Goal: Task Accomplishment & Management: Manage account settings

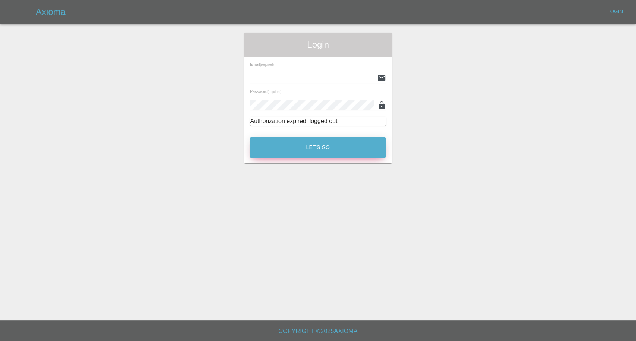
type input "afreen@axioma.co.uk"
click at [331, 149] on button "Let's Go" at bounding box center [318, 147] width 136 height 20
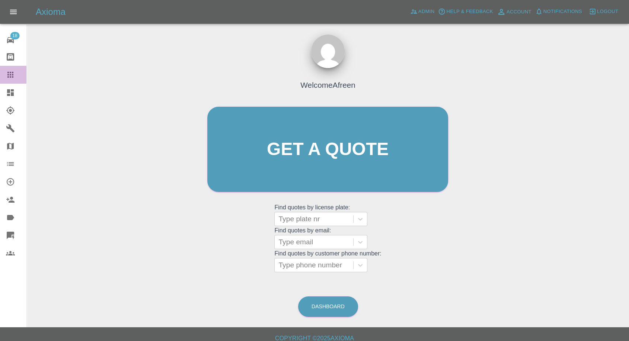
click at [8, 74] on icon at bounding box center [10, 75] width 6 height 6
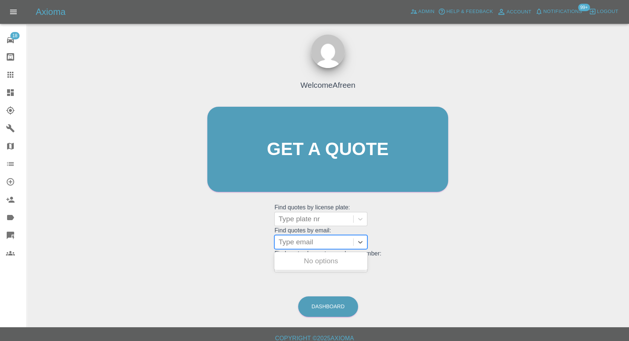
click at [317, 244] on div at bounding box center [313, 242] width 71 height 10
paste input ""msmichelle71@gmail.com" <undefined>"
drag, startPoint x: 307, startPoint y: 240, endPoint x: 455, endPoint y: 250, distance: 148.1
click at [455, 250] on div "Welcome Afreen Get a quote Get a quote Find quotes by license plate: Type plate…" at bounding box center [328, 163] width 257 height 225
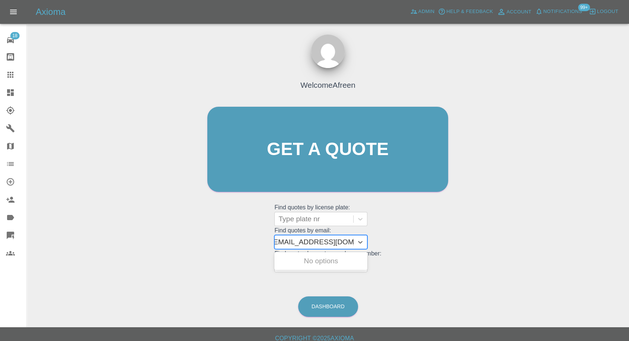
scroll to position [0, 3]
type input "msmichelle71@gmail.com"
click at [358, 259] on div "DT74 FMA, Awaiting Repair" at bounding box center [320, 266] width 93 height 24
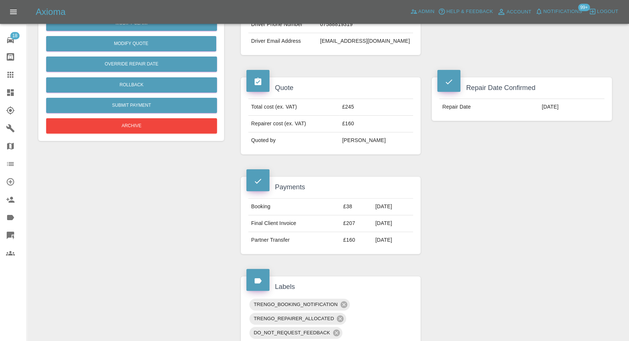
scroll to position [83, 0]
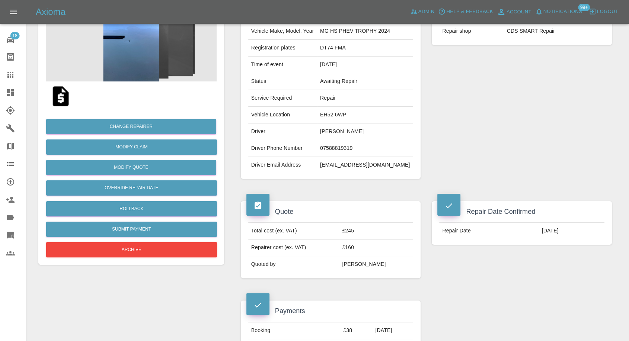
drag, startPoint x: 7, startPoint y: 75, endPoint x: 48, endPoint y: 101, distance: 48.2
click at [7, 75] on icon at bounding box center [10, 74] width 9 height 9
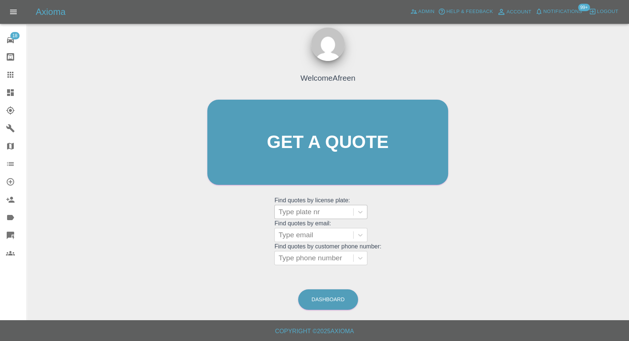
scroll to position [7, 0]
click at [305, 239] on div at bounding box center [313, 235] width 71 height 10
paste input ""georgehook92@gmail.com" <undefined>"
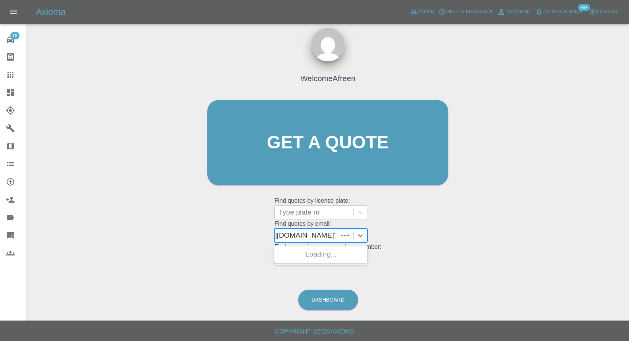
scroll to position [0, 58]
drag, startPoint x: 306, startPoint y: 235, endPoint x: 446, endPoint y: 243, distance: 139.9
click at [446, 243] on div "Welcome Afreen Get a quote Get a quote Find quotes by license plate: Type plate…" at bounding box center [328, 157] width 257 height 225
type input "georgehook92@gmail.com"
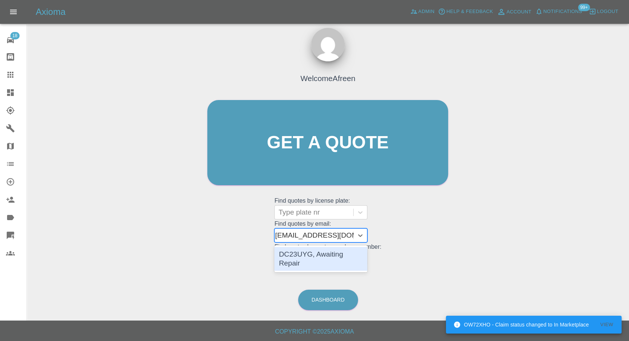
click at [323, 252] on div "DC23UYG, Awaiting Repair" at bounding box center [320, 259] width 93 height 24
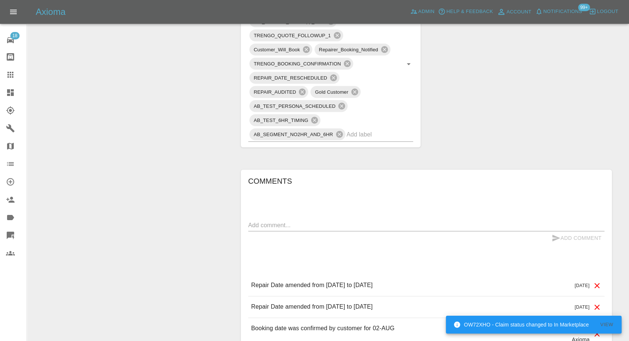
scroll to position [496, 0]
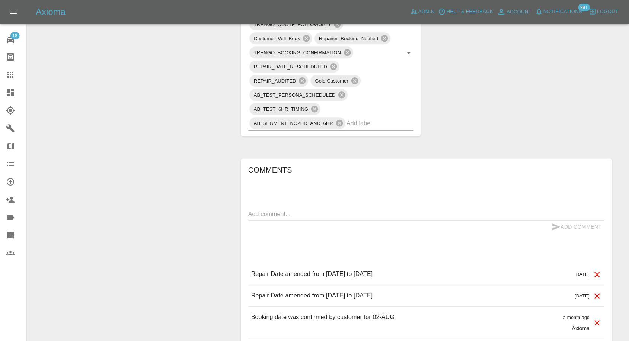
click at [10, 69] on link "Claims" at bounding box center [13, 75] width 26 height 18
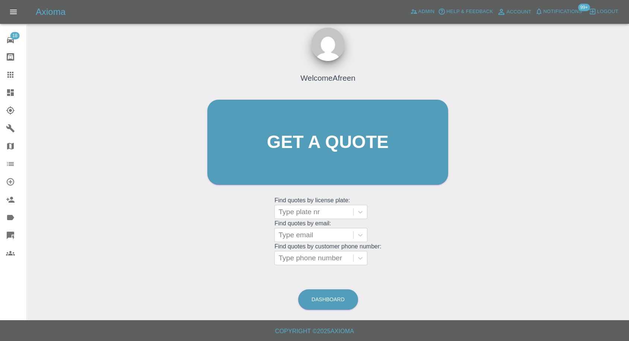
scroll to position [7, 0]
click at [318, 230] on div at bounding box center [313, 235] width 71 height 10
paste input ""jribson549@gmail.com" <undefined>"
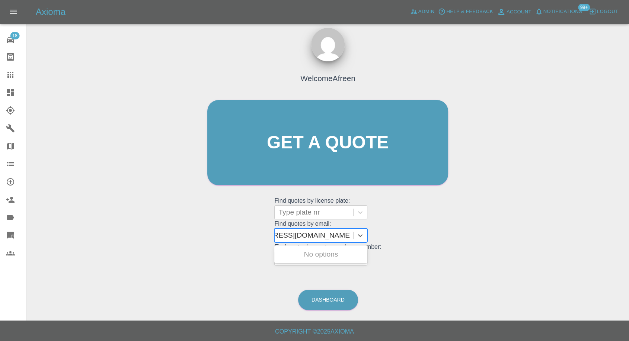
scroll to position [0, 45]
drag, startPoint x: 305, startPoint y: 233, endPoint x: 557, endPoint y: 200, distance: 253.8
click at [548, 206] on div "Welcome Afreen Get a quote Get a quote Find quotes by license plate: Type plate…" at bounding box center [328, 178] width 590 height 267
type input "jribson549@gmail.com"
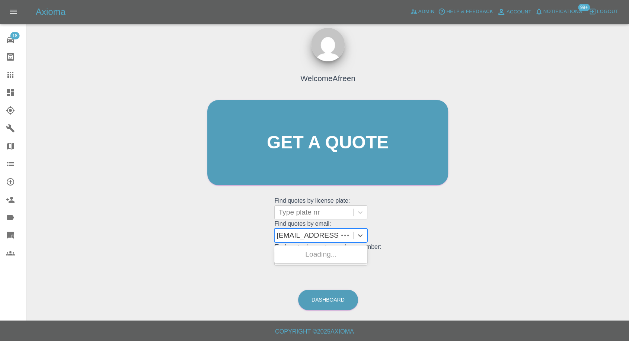
scroll to position [0, 0]
click at [338, 254] on div "RX16 RZN, Awaiting Repair" at bounding box center [320, 259] width 93 height 24
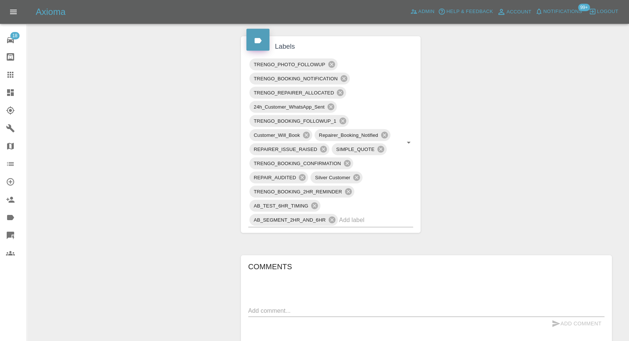
scroll to position [579, 0]
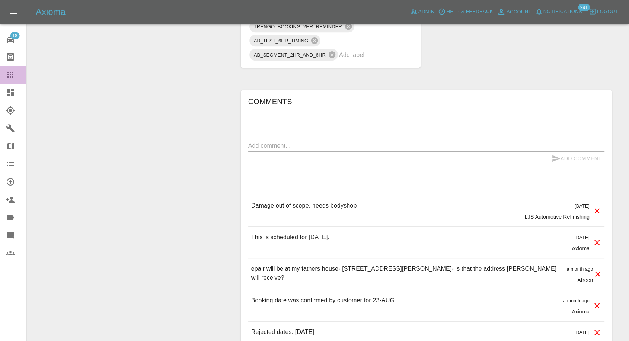
click at [0, 72] on link "Claims" at bounding box center [13, 75] width 26 height 18
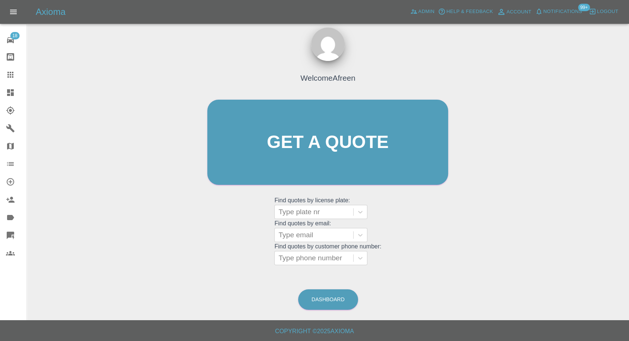
scroll to position [7, 0]
click at [319, 237] on div at bounding box center [313, 235] width 71 height 10
paste input ""davidpinillauk@gmail.com" <undefined>"
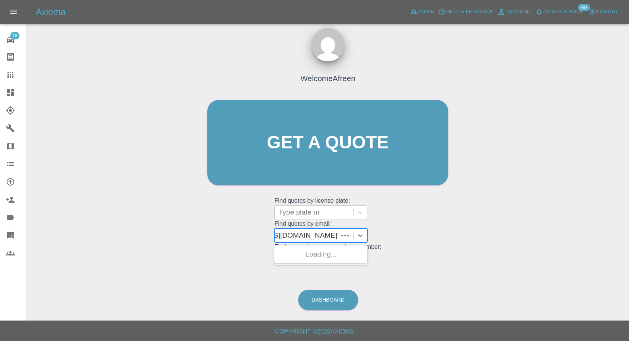
scroll to position [0, 55]
drag, startPoint x: 306, startPoint y: 235, endPoint x: 635, endPoint y: 253, distance: 328.9
click at [629, 253] on html "Axioma Admin Help & Feedback Account Notifications 99+ Logout 18 Repair home Bo…" at bounding box center [314, 167] width 629 height 348
type input "davidpinillauk@gmail.com"
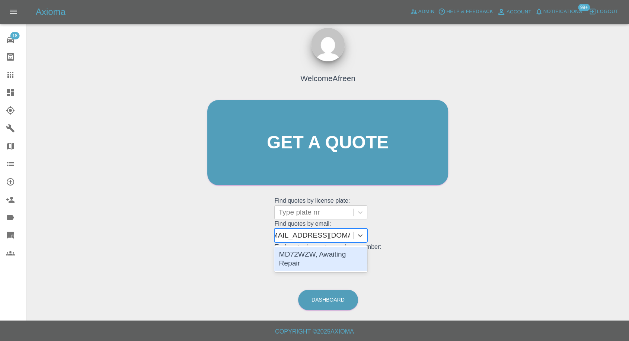
scroll to position [0, 9]
click at [334, 259] on div "MD72WZW, Awaiting Repair" at bounding box center [320, 259] width 93 height 24
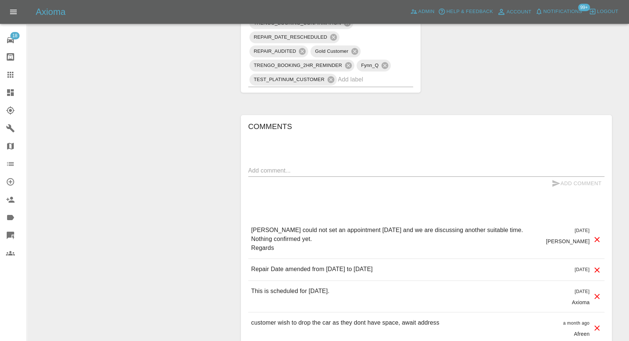
scroll to position [538, 0]
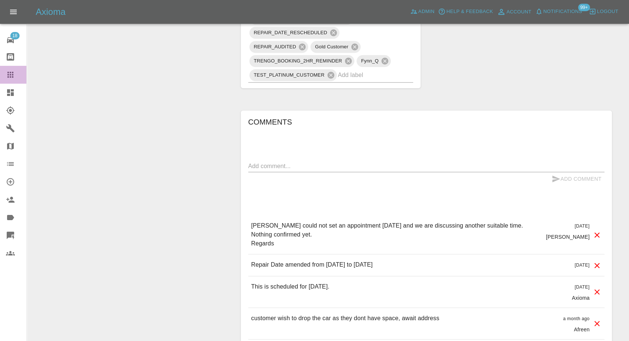
click at [12, 72] on icon at bounding box center [10, 74] width 9 height 9
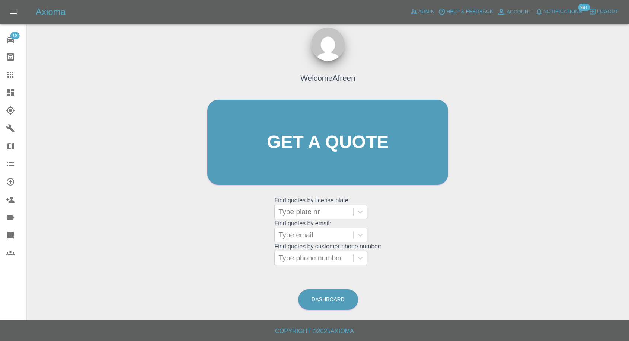
scroll to position [7, 0]
click at [313, 233] on div at bounding box center [313, 235] width 71 height 10
paste input ""simonazari@gmail.com" <undefined>"
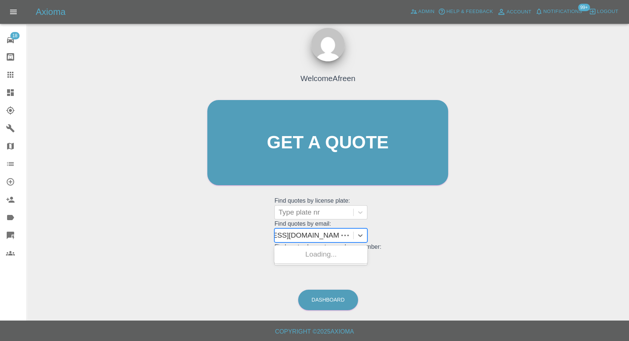
scroll to position [0, 46]
drag, startPoint x: 308, startPoint y: 234, endPoint x: 480, endPoint y: 248, distance: 172.2
click at [478, 248] on div "Welcome Afreen Get a quote Get a quote Find quotes by license plate: Type plate…" at bounding box center [328, 178] width 590 height 267
type input "simonazari@gmail.com"
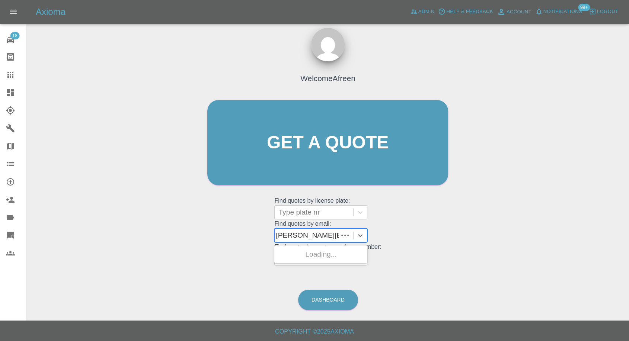
scroll to position [0, 0]
click at [322, 251] on div "AJ22 FVX, Awaiting Repair" at bounding box center [320, 259] width 93 height 24
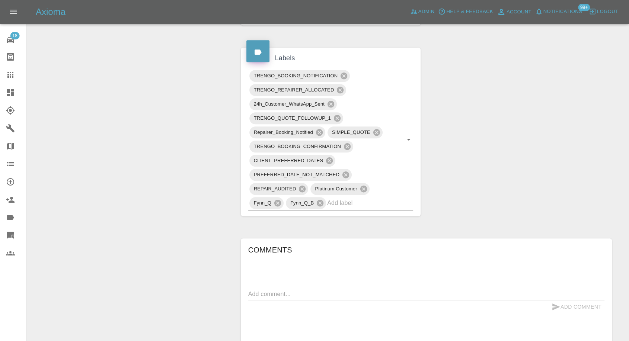
scroll to position [538, 0]
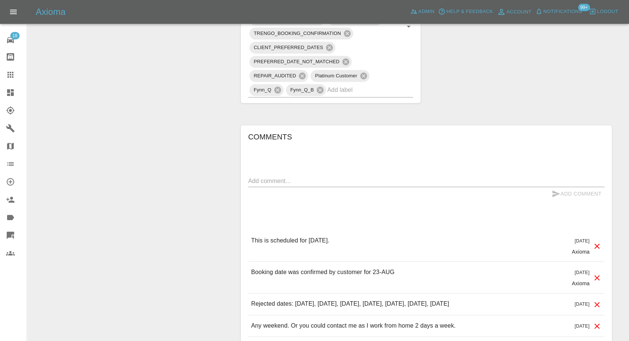
drag, startPoint x: 1, startPoint y: 70, endPoint x: 6, endPoint y: 74, distance: 6.9
click at [1, 70] on link "Claims" at bounding box center [13, 75] width 26 height 18
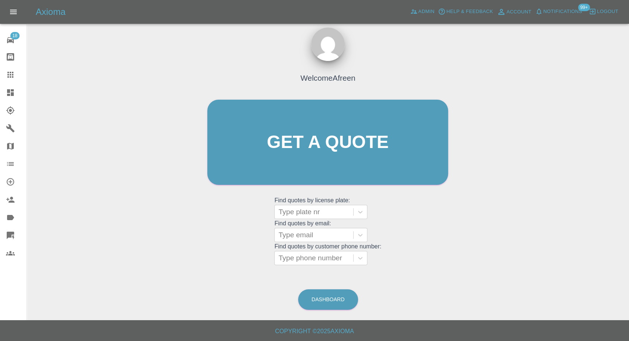
scroll to position [7, 0]
click at [6, 74] on icon at bounding box center [10, 74] width 9 height 9
click at [315, 238] on div at bounding box center [313, 235] width 71 height 10
paste input ""fredlever@mac.com" <undefined>"
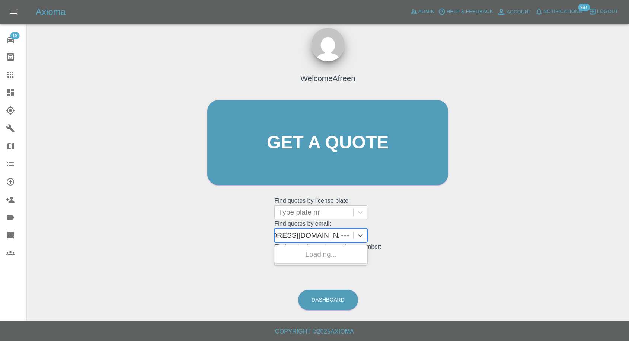
scroll to position [0, 36]
drag, startPoint x: 305, startPoint y: 232, endPoint x: 540, endPoint y: 256, distance: 235.8
click at [539, 256] on div "Welcome Afreen Get a quote Get a quote Find quotes by license plate: Type plate…" at bounding box center [328, 178] width 590 height 267
type input "fredlever@mac.com"
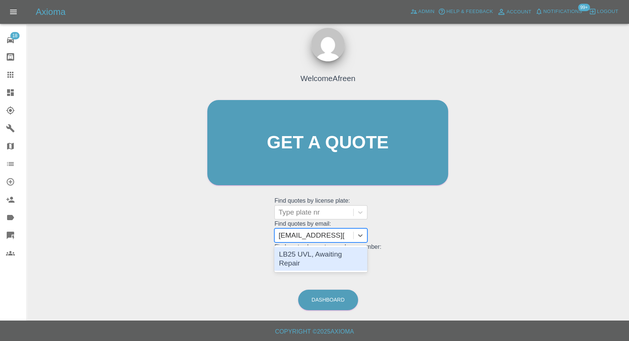
click at [316, 249] on div "LB25 UVL, Awaiting Repair" at bounding box center [320, 259] width 93 height 24
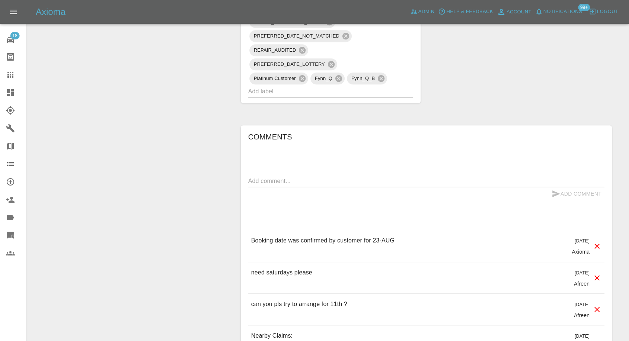
scroll to position [538, 0]
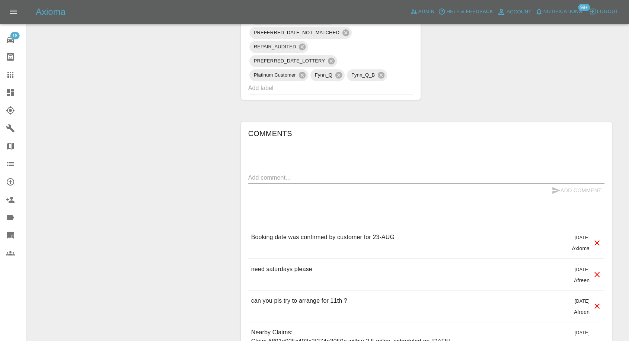
drag, startPoint x: 12, startPoint y: 78, endPoint x: 17, endPoint y: 78, distance: 4.5
click at [12, 78] on icon at bounding box center [10, 74] width 9 height 9
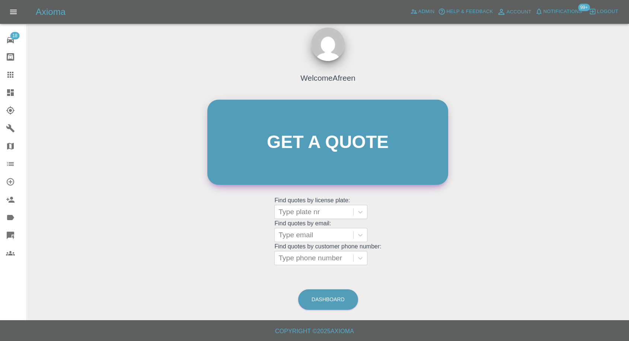
scroll to position [7, 0]
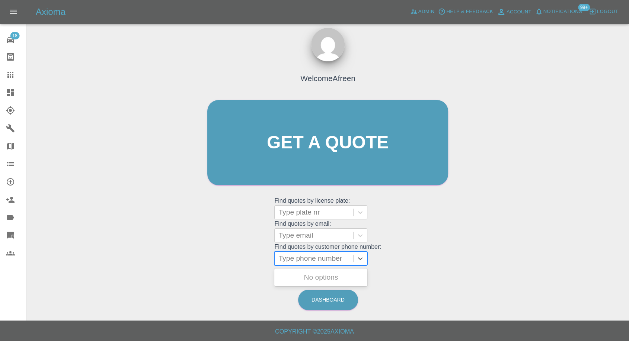
drag, startPoint x: 299, startPoint y: 252, endPoint x: 309, endPoint y: 239, distance: 17.1
click at [301, 250] on grid "Find quotes by customer phone number: Use Up and Down to choose options, press …" at bounding box center [327, 255] width 107 height 22
click at [312, 235] on div at bounding box center [313, 235] width 71 height 10
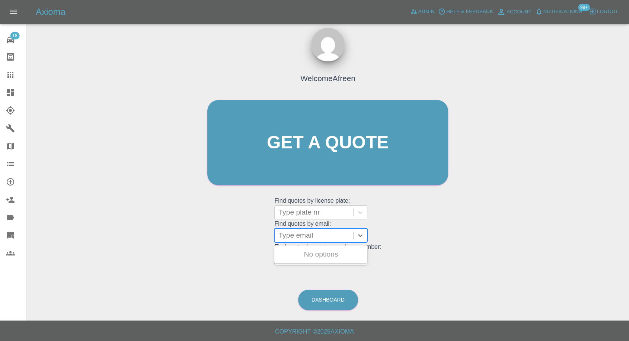
paste input ""rahuldhawan020@gmail.com" <undefined>"
drag, startPoint x: 308, startPoint y: 233, endPoint x: 507, endPoint y: 228, distance: 200.0
click at [507, 228] on div "Welcome Afreen Get a quote Get a quote Find quotes by license plate: Type plate…" at bounding box center [328, 178] width 590 height 267
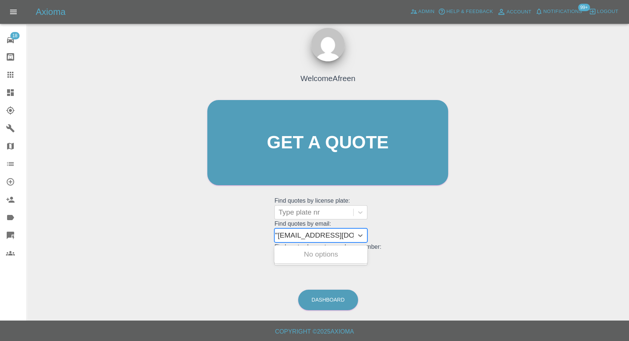
type input "rahuldhawan020@gmail.com"
click at [337, 254] on div "OY74DKX, Awaiting Repair" at bounding box center [320, 259] width 93 height 24
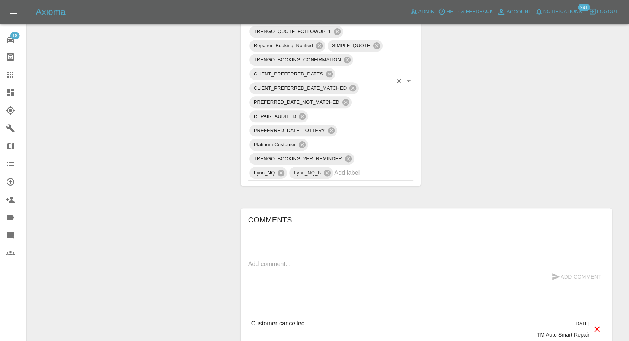
scroll to position [620, 0]
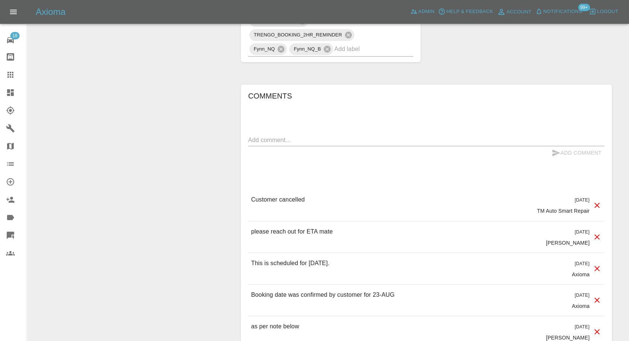
click at [7, 69] on link "Claims" at bounding box center [13, 75] width 26 height 18
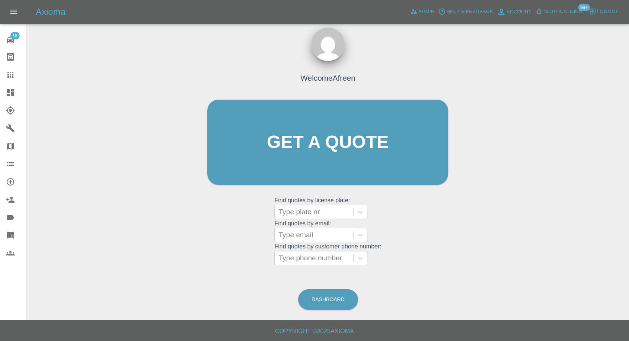
scroll to position [7, 0]
click at [301, 235] on div at bounding box center [313, 235] width 71 height 10
paste input ""charlotte.allom@gmail.com" <undefined>"
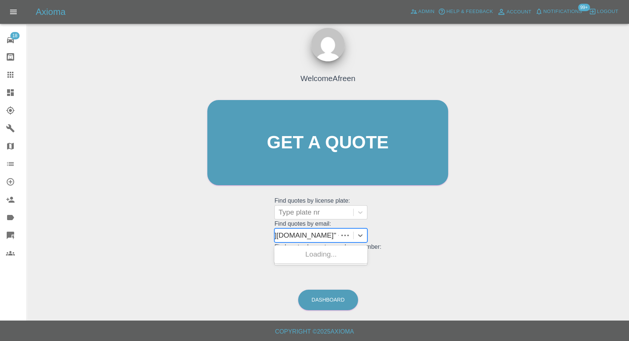
scroll to position [0, 58]
drag, startPoint x: 307, startPoint y: 236, endPoint x: 524, endPoint y: 222, distance: 217.8
click at [518, 223] on div "Welcome Afreen Get a quote Get a quote Find quotes by license plate: Type plate…" at bounding box center [328, 178] width 590 height 267
type input "charlotte.allom@gmail.com"
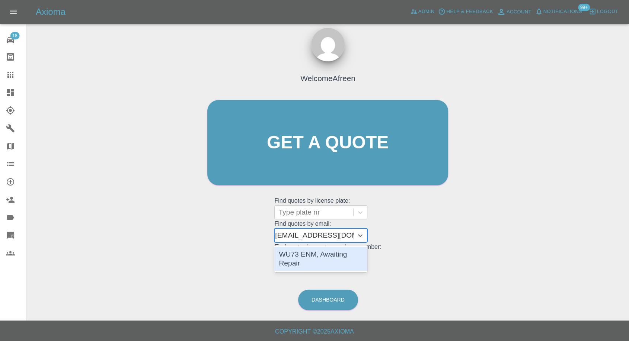
click at [339, 253] on div "WU73 ENM, Awaiting Repair" at bounding box center [320, 259] width 93 height 24
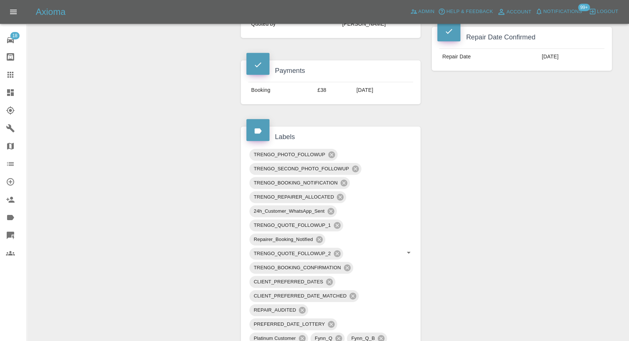
scroll to position [496, 0]
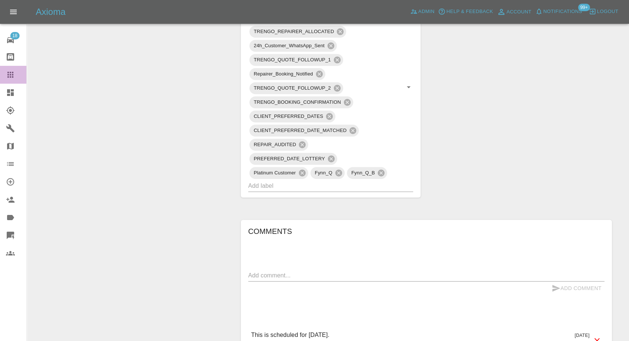
click at [10, 78] on icon at bounding box center [10, 74] width 9 height 9
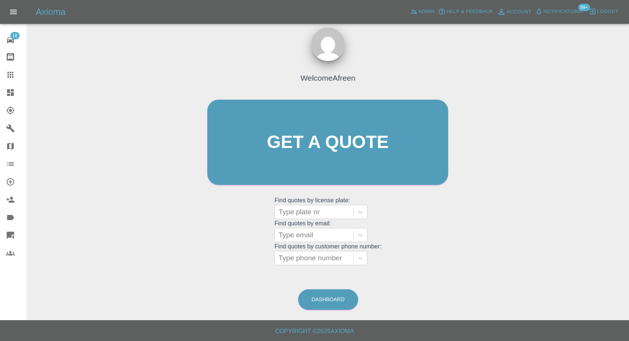
scroll to position [7, 0]
click at [321, 231] on div at bounding box center [313, 235] width 71 height 10
paste input ""fazi_a_m@hotmail.com" <undefined>"
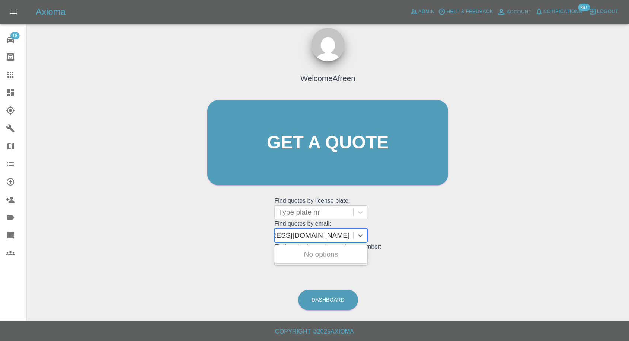
scroll to position [0, 46]
drag, startPoint x: 307, startPoint y: 235, endPoint x: 547, endPoint y: 230, distance: 240.6
click at [547, 230] on div "Welcome Afreen Get a quote Get a quote Find quotes by license plate: Type plate…" at bounding box center [328, 178] width 590 height 267
type input "fazi_a_m@hotmail.com"
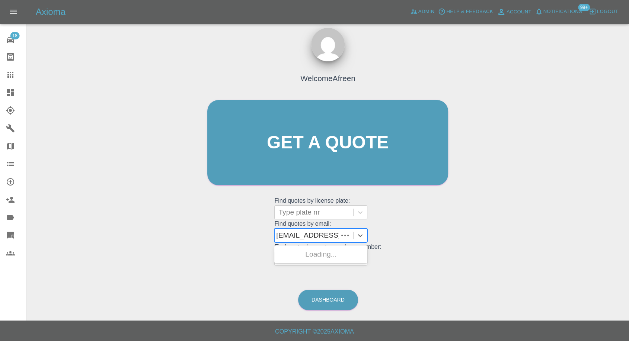
scroll to position [0, 0]
click at [320, 260] on div "DF15GVW, Awaiting Repair" at bounding box center [320, 259] width 93 height 24
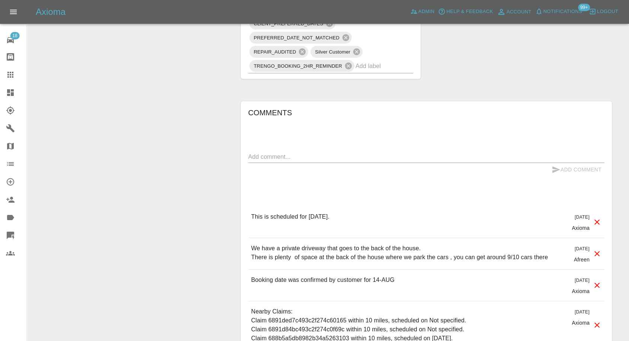
scroll to position [579, 0]
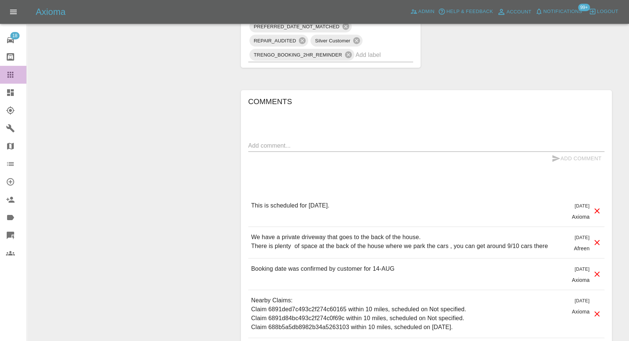
click at [9, 69] on link "Claims" at bounding box center [13, 75] width 26 height 18
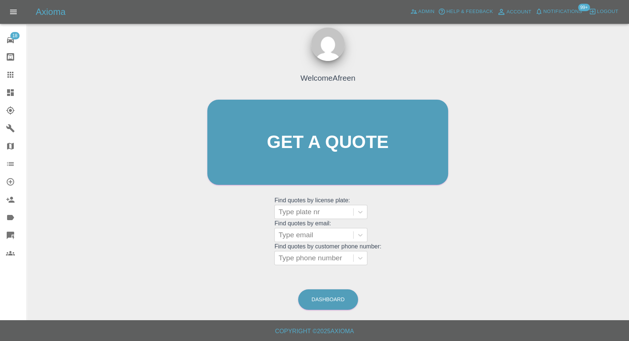
scroll to position [7, 0]
click at [313, 234] on div at bounding box center [313, 235] width 71 height 10
paste input ""ugoihedioha@hotmail.com" <undefined>"
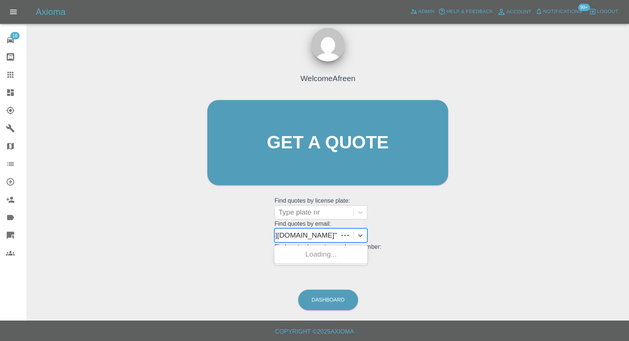
scroll to position [0, 58]
drag, startPoint x: 307, startPoint y: 236, endPoint x: 471, endPoint y: 241, distance: 163.5
click at [471, 241] on div "Welcome Afreen Get a quote Get a quote Find quotes by license plate: Type plate…" at bounding box center [328, 178] width 590 height 267
type input "ugoihedioha@hotmail.com"
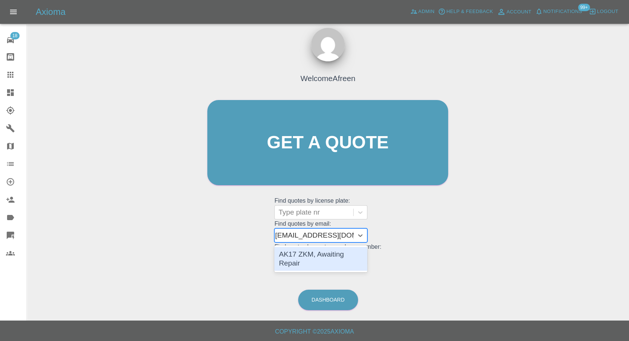
click at [337, 257] on div "AK17 ZKM, Awaiting Repair" at bounding box center [320, 259] width 93 height 24
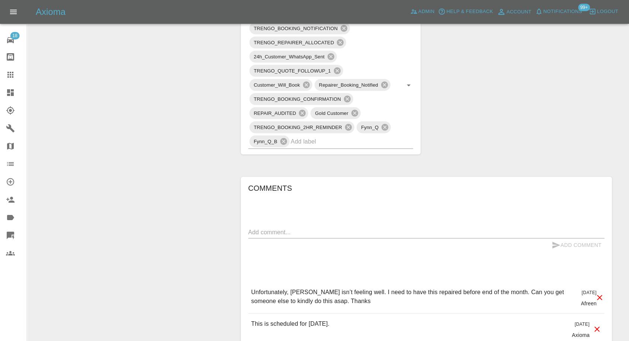
scroll to position [538, 0]
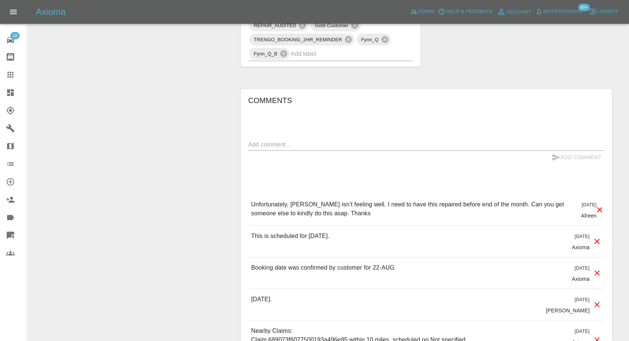
click at [17, 76] on div at bounding box center [16, 74] width 21 height 9
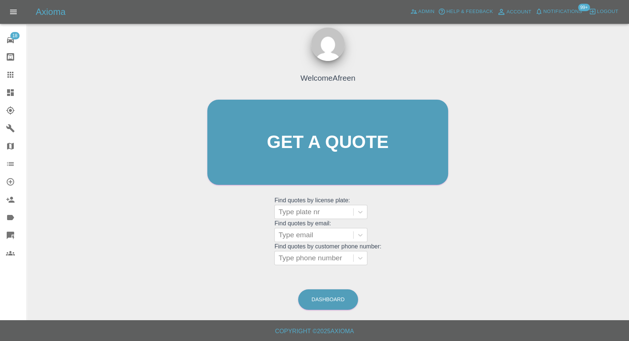
scroll to position [7, 0]
click at [290, 236] on div at bounding box center [313, 235] width 71 height 10
paste input ""mollyjones3113@gmail.com" <undefined>"
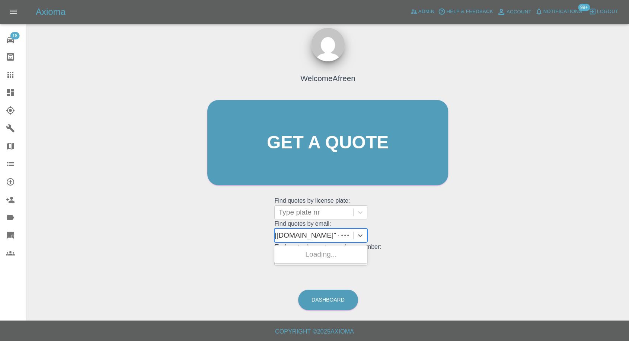
scroll to position [0, 59]
drag, startPoint x: 306, startPoint y: 232, endPoint x: 445, endPoint y: 252, distance: 140.7
click at [443, 252] on div "Welcome Afreen Get a quote Get a quote Find quotes by license plate: Type plate…" at bounding box center [328, 157] width 257 height 225
type input "mollyjones3113@gmail.com"
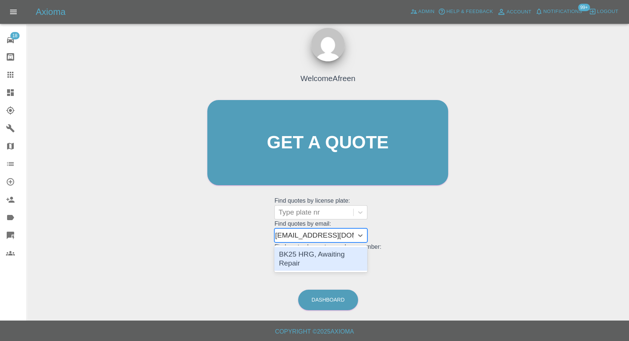
click at [338, 261] on div "BK25 HRG, Awaiting Repair" at bounding box center [320, 259] width 93 height 24
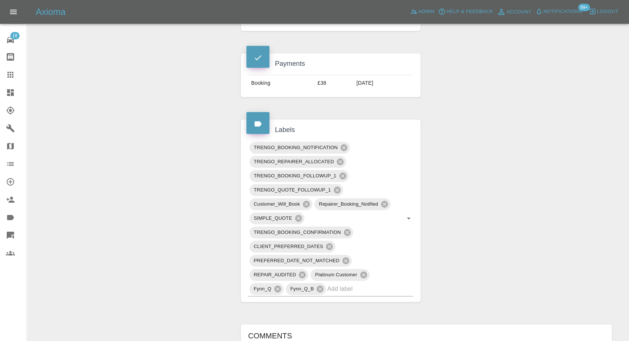
scroll to position [579, 0]
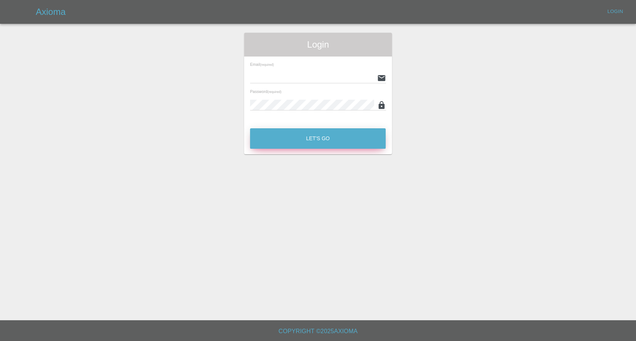
type input "[EMAIL_ADDRESS][DOMAIN_NAME]"
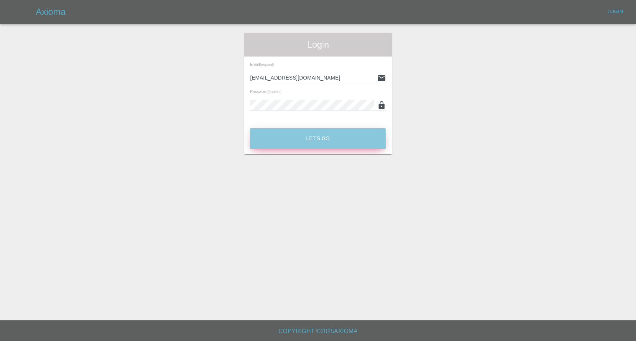
click at [322, 141] on button "Let's Go" at bounding box center [318, 138] width 136 height 20
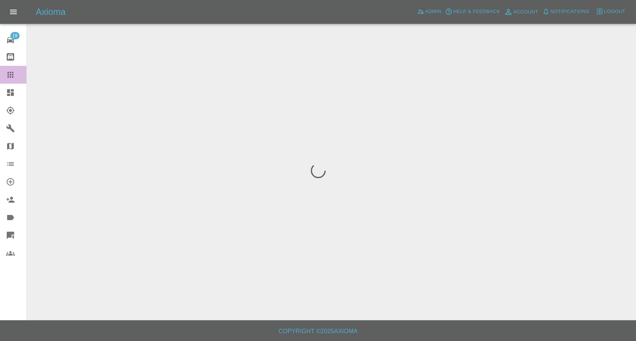
click at [7, 76] on icon at bounding box center [10, 74] width 9 height 9
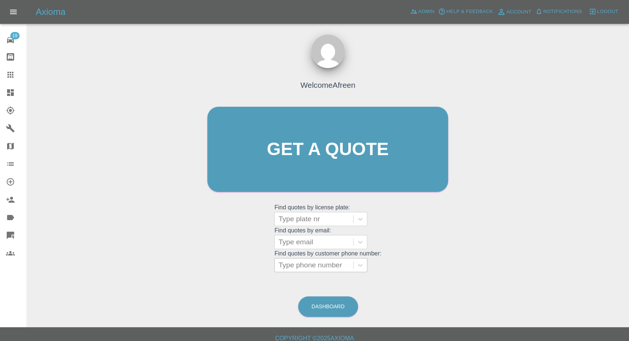
click at [328, 258] on div "Type phone number" at bounding box center [320, 265] width 93 height 14
paste input "07579968666"
type input "07579968666"
click at [323, 245] on div at bounding box center [313, 242] width 71 height 10
paste input "c1581146415@gmail.com"
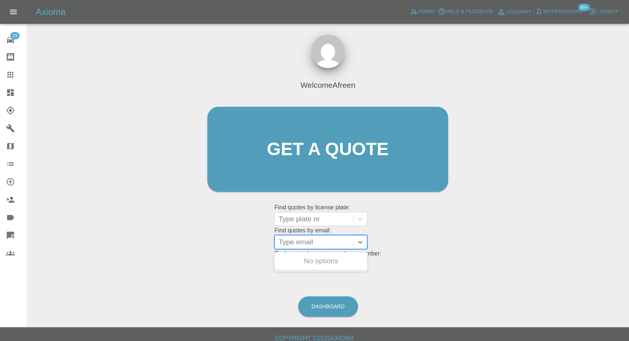
type input "c1581146415@gmail.com"
click at [313, 262] on div "SL67GYJ, Fnol" at bounding box center [320, 261] width 93 height 15
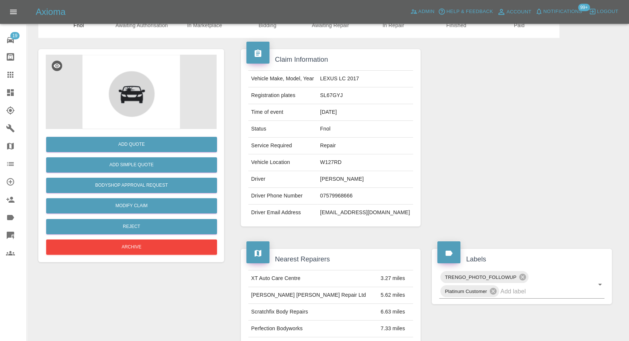
scroll to position [124, 0]
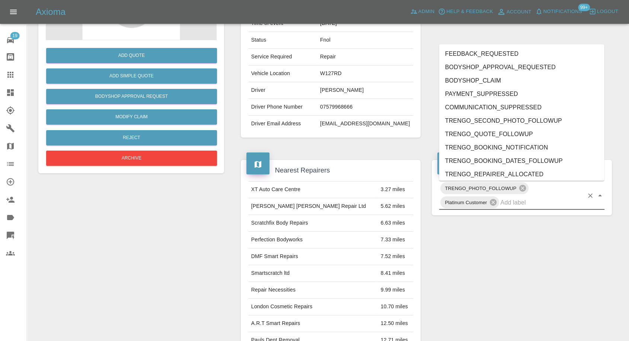
click at [529, 205] on input "text" at bounding box center [541, 203] width 83 height 12
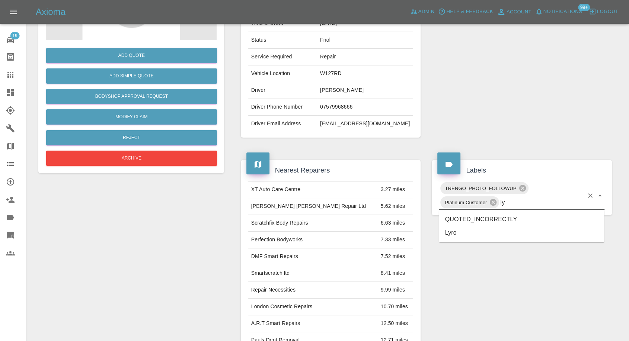
type input "lyr"
click at [449, 226] on ul "Lyro" at bounding box center [521, 219] width 165 height 19
click at [450, 222] on li "Lyro" at bounding box center [521, 219] width 165 height 13
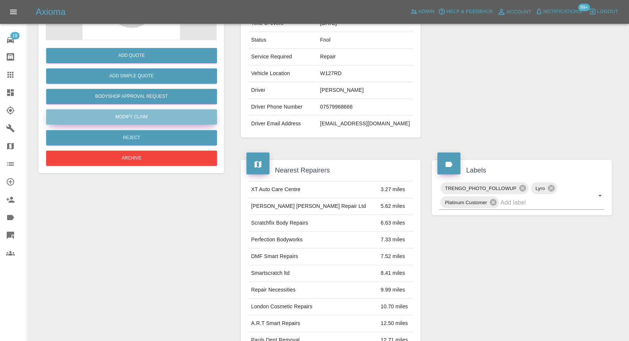
click at [131, 118] on link "Modify Claim" at bounding box center [131, 116] width 171 height 15
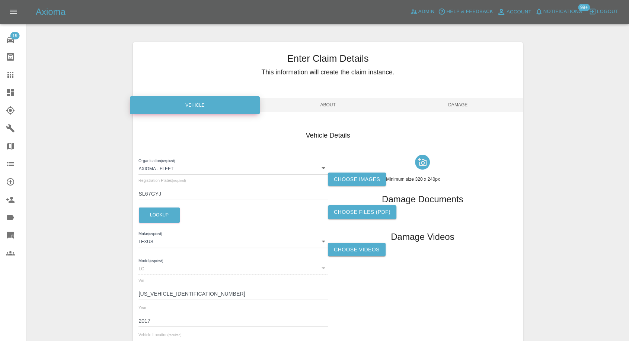
click at [351, 184] on label "Choose images" at bounding box center [357, 180] width 58 height 14
click at [0, 0] on input "Choose images" at bounding box center [0, 0] width 0 height 0
click at [468, 104] on span "Damage" at bounding box center [458, 105] width 130 height 14
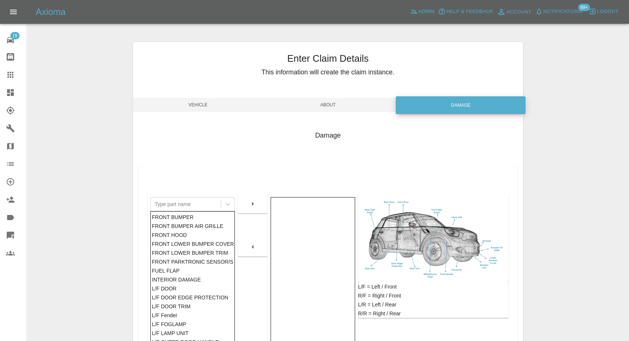
drag, startPoint x: 204, startPoint y: 101, endPoint x: 343, endPoint y: 120, distance: 139.7
click at [204, 102] on span "Vehicle" at bounding box center [198, 105] width 130 height 14
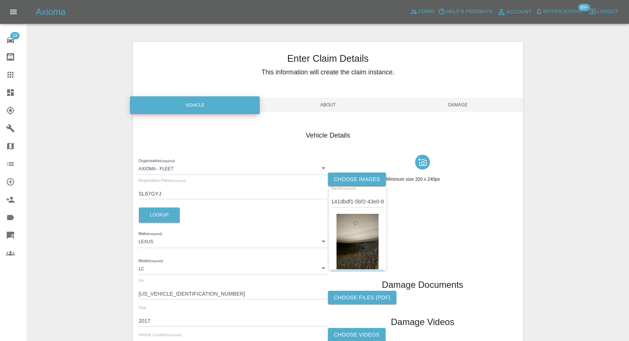
click at [473, 102] on span "Damage" at bounding box center [458, 105] width 130 height 14
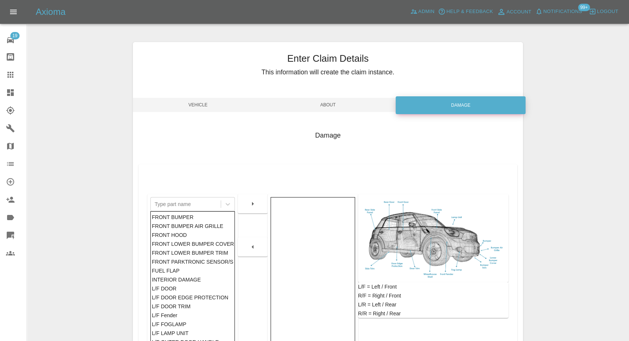
scroll to position [83, 0]
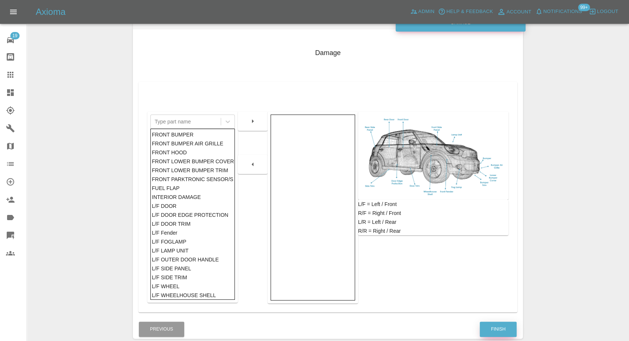
click at [488, 323] on button "Finish" at bounding box center [498, 329] width 37 height 15
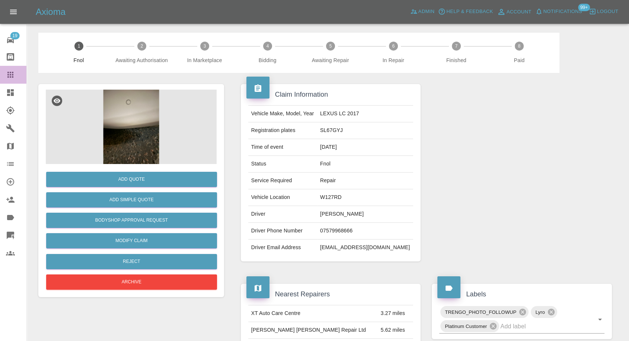
click at [6, 71] on icon at bounding box center [10, 74] width 9 height 9
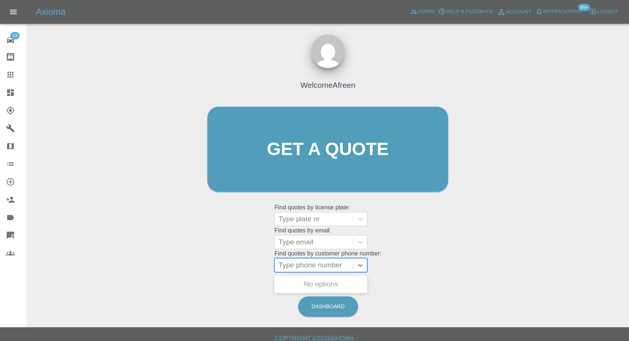
click at [312, 262] on div at bounding box center [313, 265] width 71 height 10
paste input "07392450897"
type input "07392450897"
click at [306, 281] on div "YW24PYA, Fnol" at bounding box center [320, 284] width 93 height 15
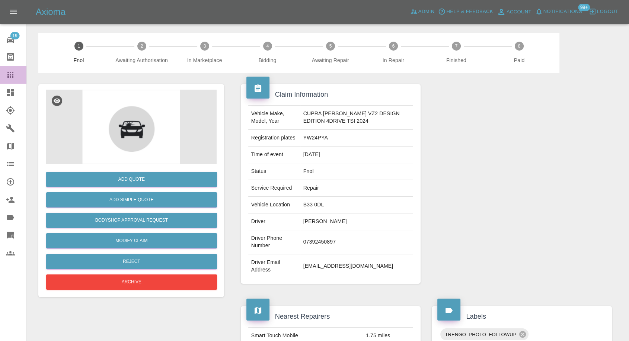
click at [12, 70] on icon at bounding box center [10, 74] width 9 height 9
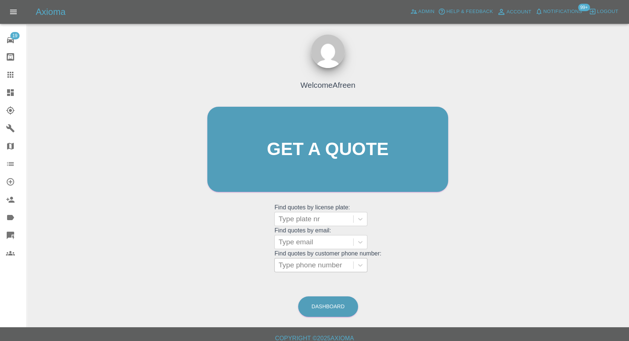
click at [316, 268] on div at bounding box center [313, 265] width 71 height 10
paste input "O7862981729"
type input "O7862981729"
click at [297, 243] on div at bounding box center [313, 242] width 71 height 10
paste input "Daudaadeyemi60@gmail.com"
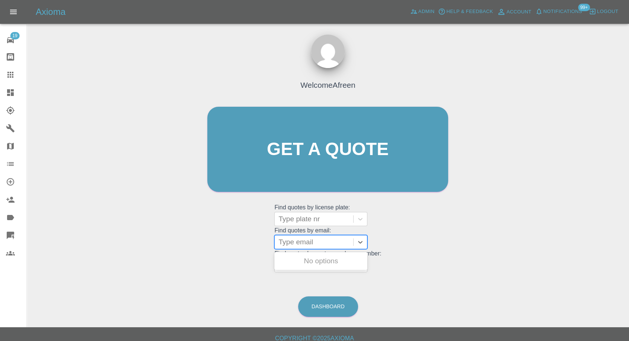
type input "Daudaadeyemi60@gmail.com"
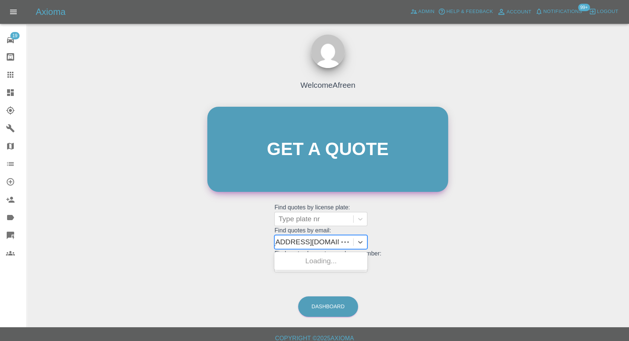
scroll to position [0, 21]
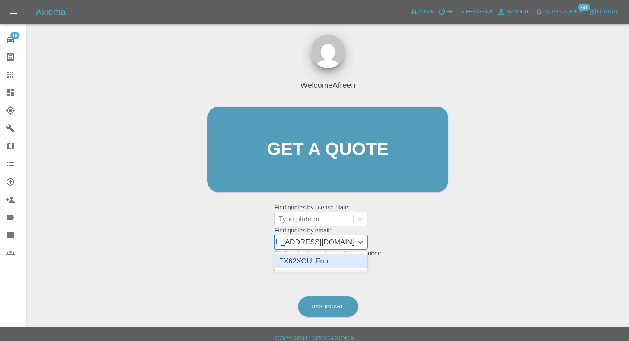
click at [324, 261] on div "EX62XOU, Fnol" at bounding box center [320, 261] width 93 height 15
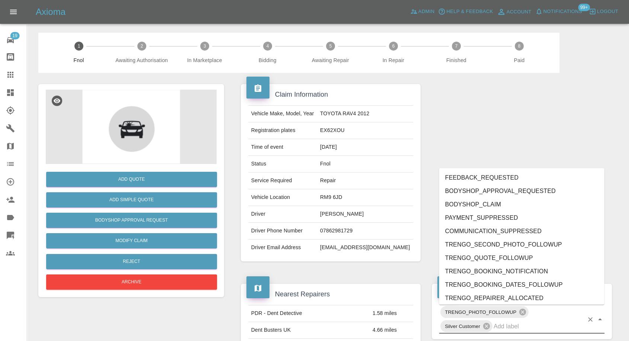
click at [503, 327] on input "text" at bounding box center [539, 327] width 90 height 12
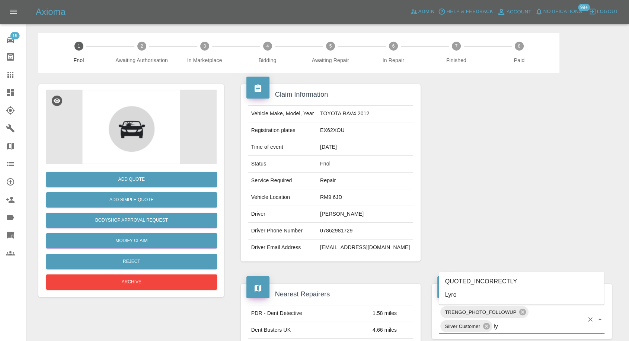
type input "lyr"
click at [475, 296] on li "Lyro" at bounding box center [521, 295] width 165 height 13
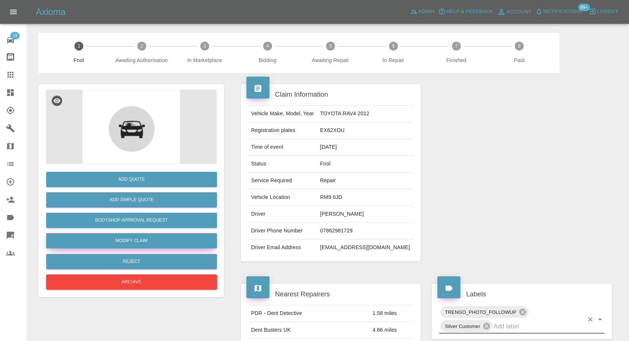
click at [145, 245] on link "Modify Claim" at bounding box center [131, 240] width 171 height 15
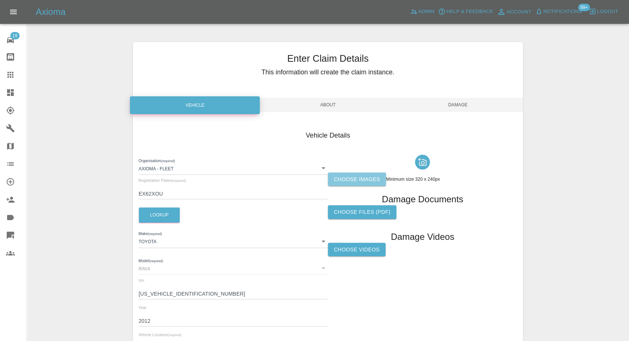
click at [357, 175] on label "Choose images" at bounding box center [357, 180] width 58 height 14
click at [0, 0] on input "Choose images" at bounding box center [0, 0] width 0 height 0
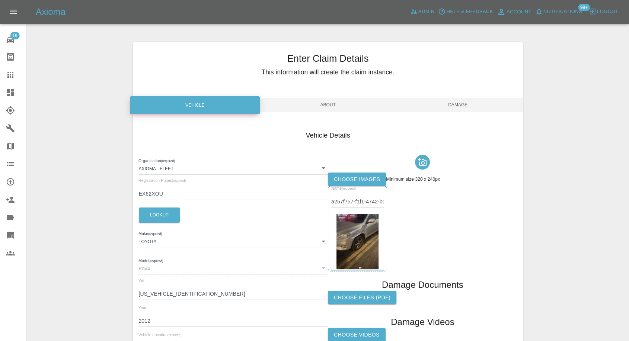
click at [462, 104] on span "Damage" at bounding box center [458, 105] width 130 height 14
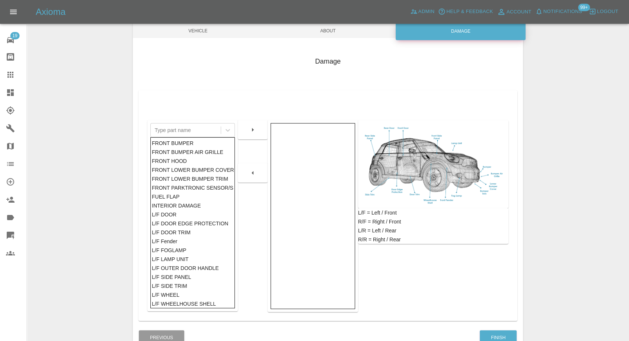
scroll to position [119, 0]
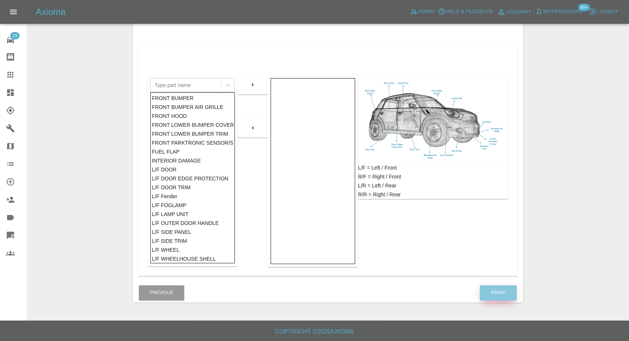
click at [500, 297] on button "Finish" at bounding box center [498, 293] width 37 height 15
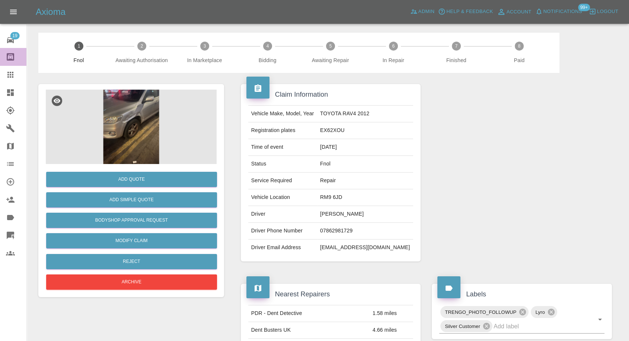
drag, startPoint x: 3, startPoint y: 64, endPoint x: 12, endPoint y: 71, distance: 12.2
click at [3, 64] on link "Bodyshop home" at bounding box center [13, 57] width 26 height 18
click at [12, 71] on icon at bounding box center [10, 74] width 9 height 9
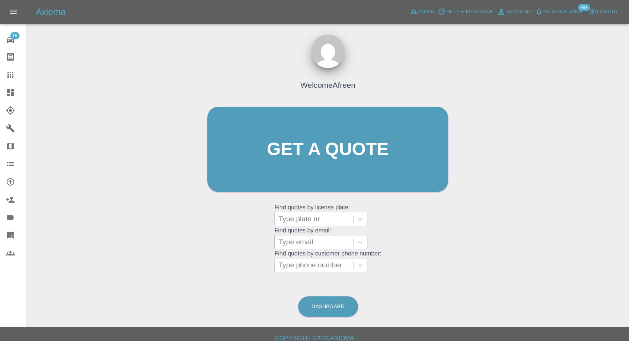
click at [315, 242] on div at bounding box center [313, 242] width 71 height 10
paste input "[EMAIL_ADDRESS][DOMAIN_NAME]"
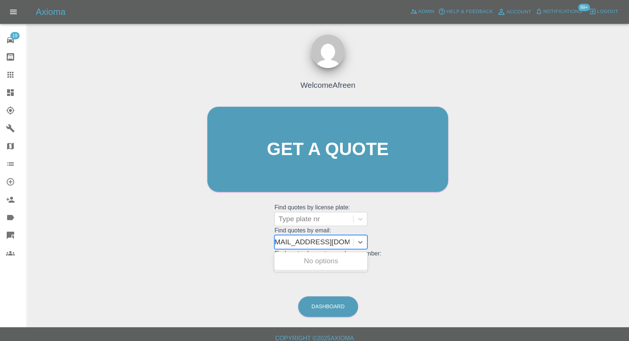
scroll to position [0, 4]
type input "[EMAIL_ADDRESS][DOMAIN_NAME]"
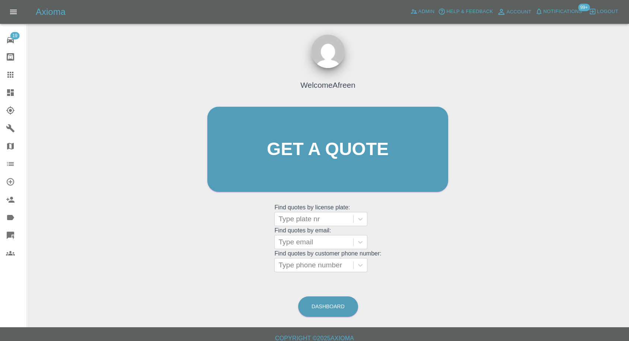
scroll to position [0, 0]
paste input "[EMAIL_ADDRESS][DOMAIN_NAME]"
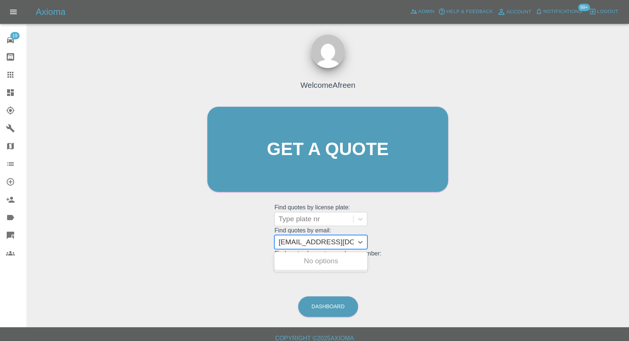
type input "[EMAIL_ADDRESS][DOMAIN_NAME]"
click at [314, 210] on grid "Find quotes by license plate: Type plate nr" at bounding box center [327, 215] width 107 height 22
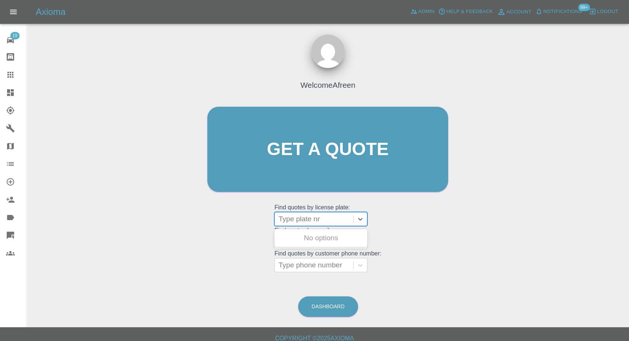
click at [308, 218] on div at bounding box center [313, 219] width 71 height 10
paste input "Ba1 7qd"
click at [293, 218] on input "Ba1 7qd" at bounding box center [292, 219] width 29 height 9
click at [312, 233] on div "No options" at bounding box center [320, 238] width 93 height 15
type input "Ba17qd"
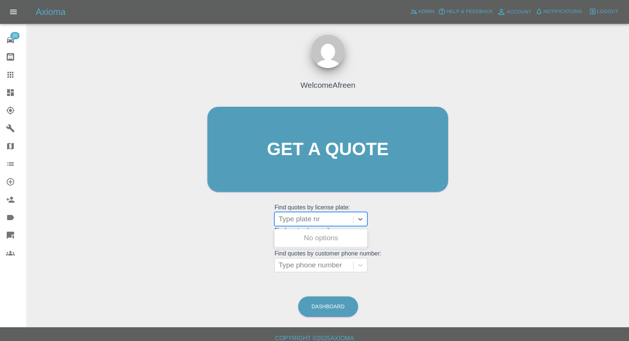
click at [295, 260] on div at bounding box center [313, 265] width 71 height 10
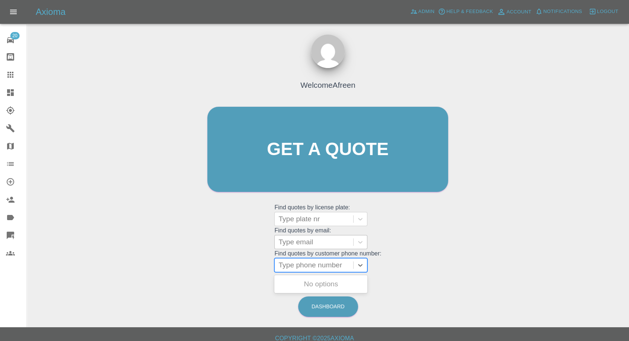
click at [304, 241] on div at bounding box center [313, 242] width 71 height 10
click at [303, 239] on div at bounding box center [313, 242] width 71 height 10
click at [305, 251] on grid "Find quotes by customer phone number: Type phone number" at bounding box center [327, 262] width 107 height 22
click at [306, 242] on div at bounding box center [313, 242] width 71 height 10
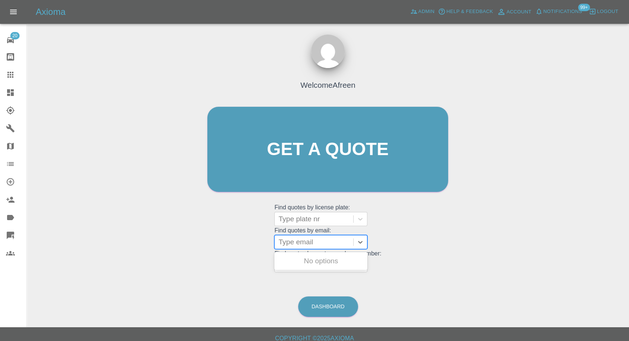
paste input "[EMAIL_ADDRESS][DOMAIN_NAME]"
type input "[EMAIL_ADDRESS][DOMAIN_NAME]"
click at [320, 256] on div "GLE250, Fnol" at bounding box center [320, 261] width 93 height 15
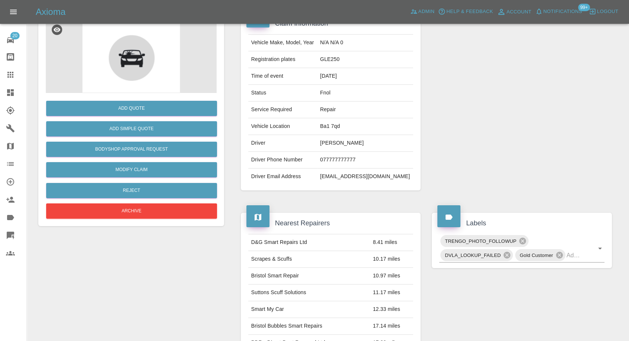
scroll to position [83, 0]
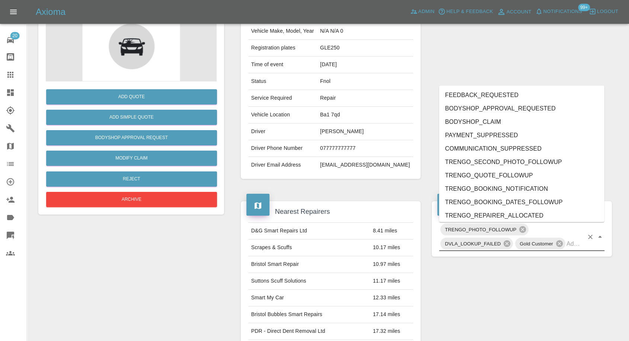
click at [577, 246] on input "text" at bounding box center [575, 244] width 17 height 12
type input ";"
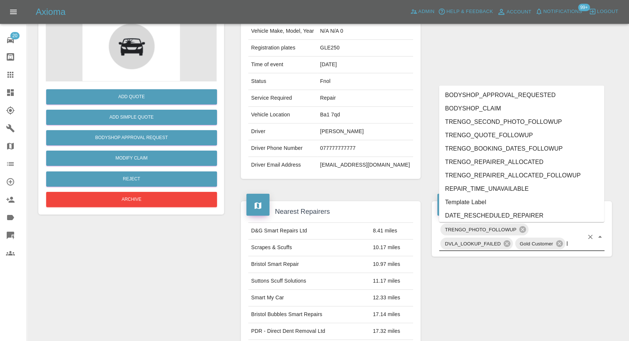
type input "ly"
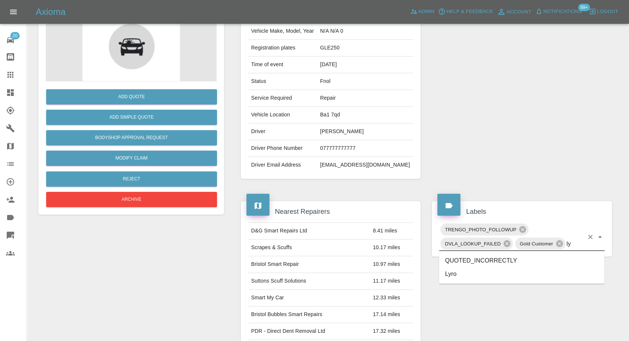
click at [468, 276] on li "Lyro" at bounding box center [521, 274] width 165 height 13
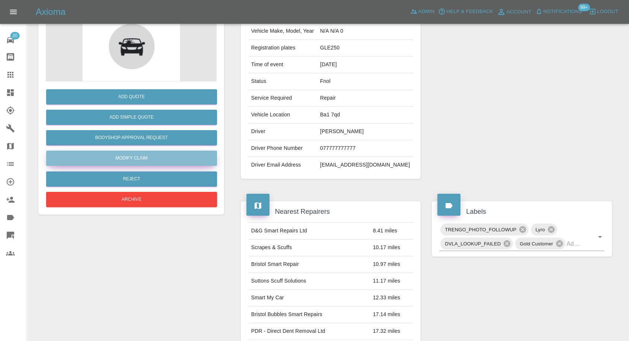
click at [170, 159] on link "Modify Claim" at bounding box center [131, 158] width 171 height 15
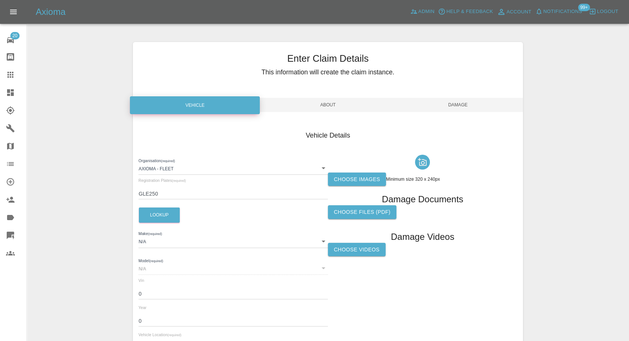
click at [353, 176] on label "Choose images" at bounding box center [357, 180] width 58 height 14
click at [0, 0] on input "Choose images" at bounding box center [0, 0] width 0 height 0
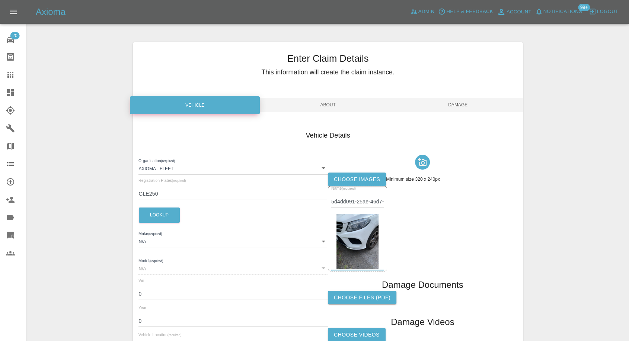
click at [453, 99] on span "Damage" at bounding box center [458, 105] width 130 height 14
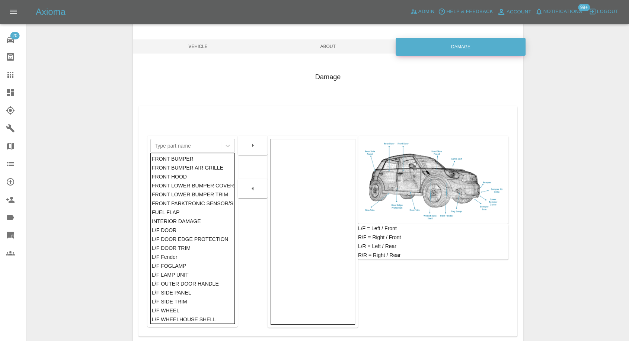
scroll to position [119, 0]
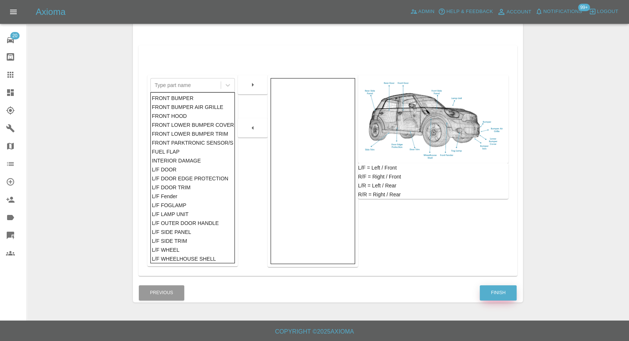
click at [492, 291] on button "Finish" at bounding box center [498, 293] width 37 height 15
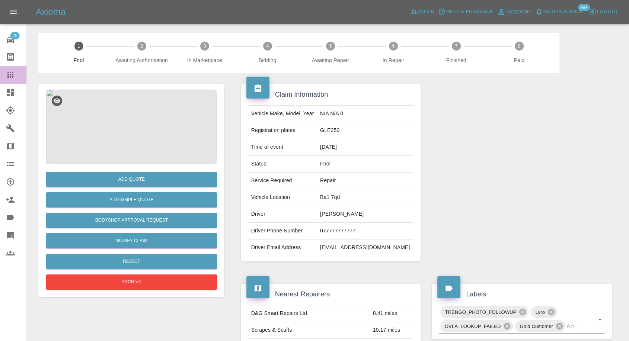
click at [12, 76] on icon at bounding box center [10, 75] width 6 height 6
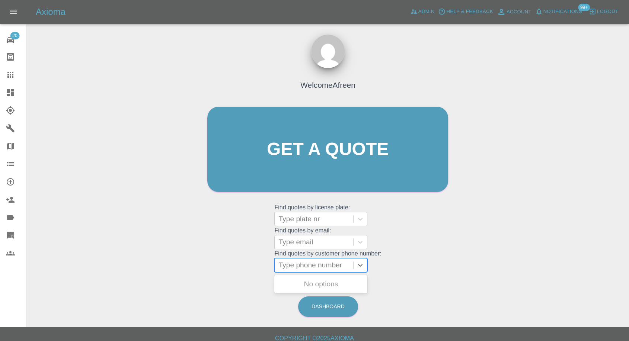
click at [293, 266] on div at bounding box center [313, 265] width 71 height 10
paste input "07598417529"
type input "07598417529"
click at [301, 238] on div at bounding box center [313, 242] width 71 height 10
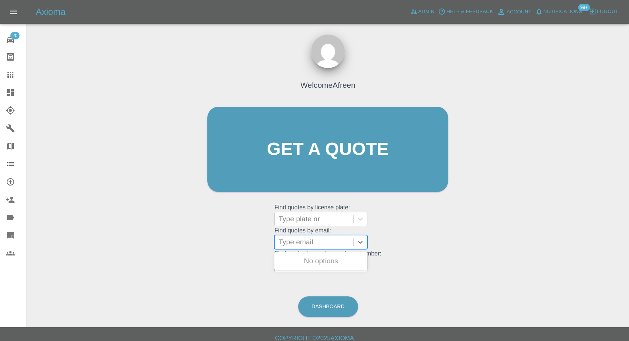
paste input "[EMAIL_ADDRESS][DOMAIN_NAME]"
type input "[EMAIL_ADDRESS][DOMAIN_NAME]"
click at [319, 262] on div "LA24XRO, Fnol" at bounding box center [320, 261] width 93 height 15
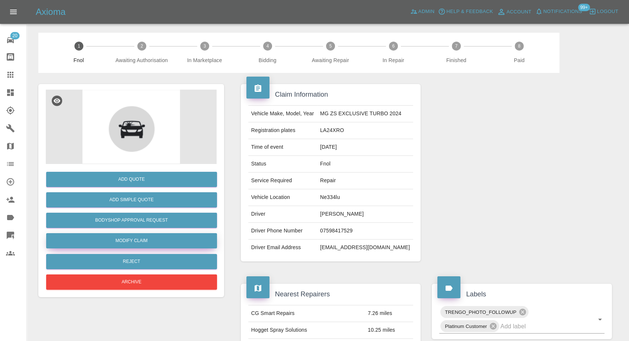
click at [118, 239] on link "Modify Claim" at bounding box center [131, 240] width 171 height 15
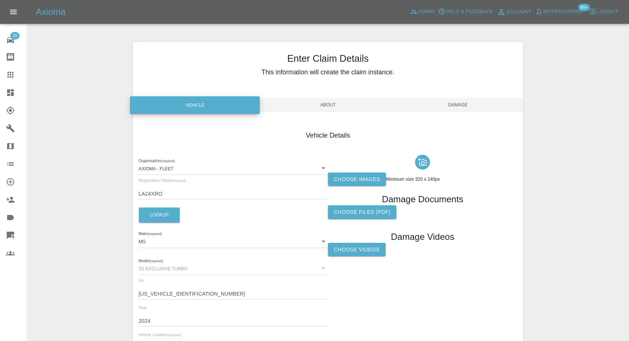
click at [345, 179] on label "Choose images" at bounding box center [357, 180] width 58 height 14
click at [0, 0] on input "Choose images" at bounding box center [0, 0] width 0 height 0
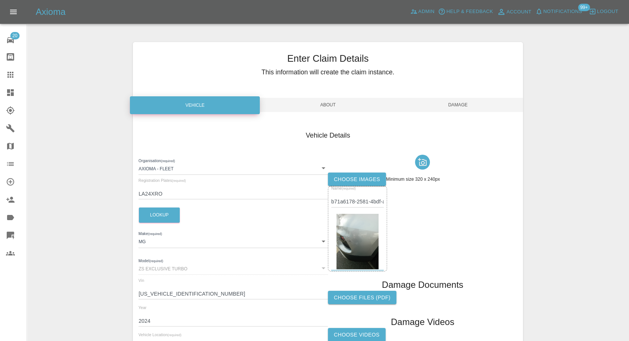
click at [457, 104] on span "Damage" at bounding box center [458, 105] width 130 height 14
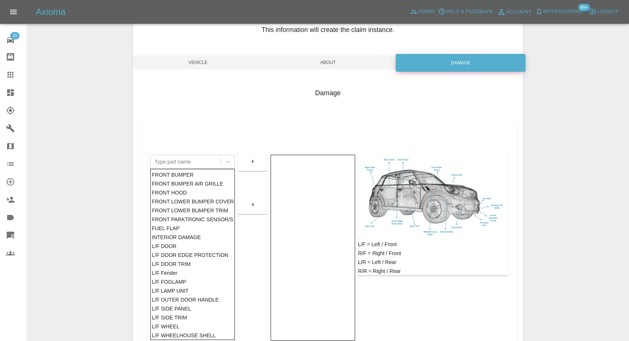
scroll to position [119, 0]
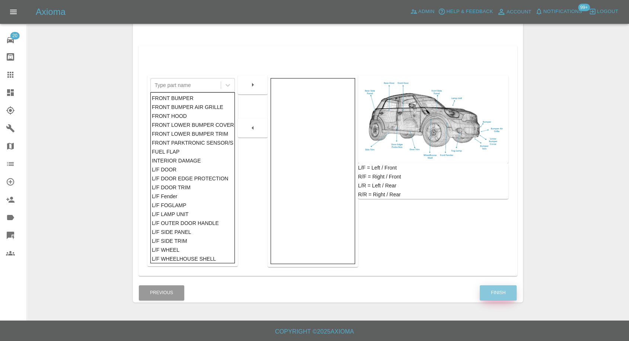
click at [498, 286] on button "Finish" at bounding box center [498, 293] width 37 height 15
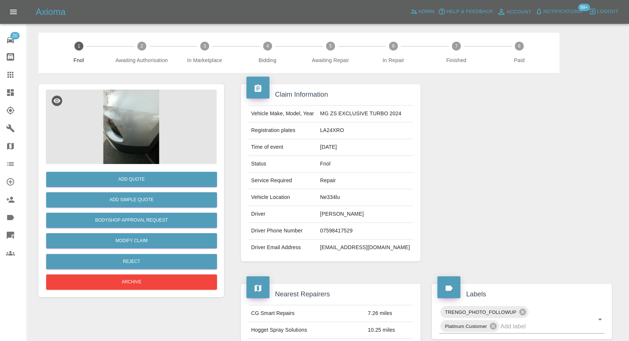
scroll to position [83, 0]
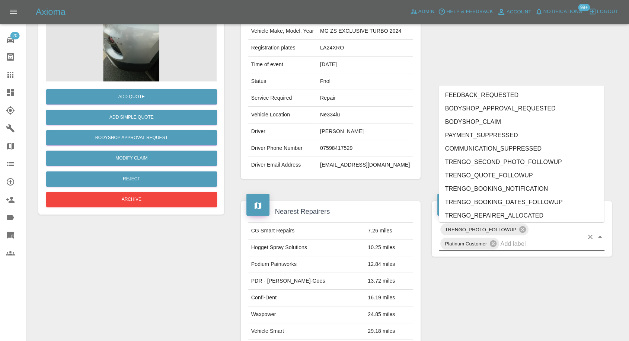
click at [522, 244] on input "text" at bounding box center [541, 244] width 83 height 12
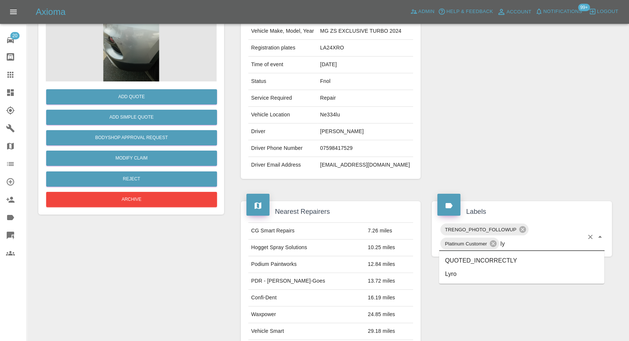
type input "lyr"
click at [482, 262] on li "Lyro" at bounding box center [521, 260] width 165 height 13
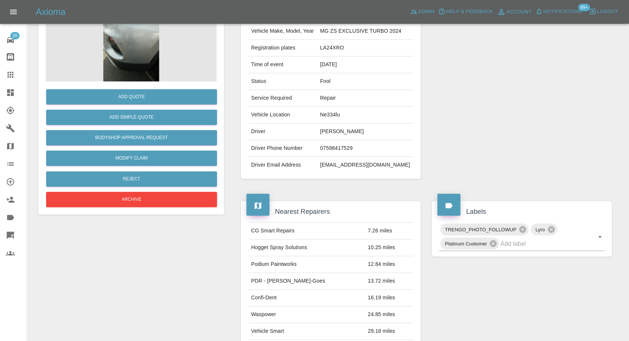
click at [10, 72] on icon at bounding box center [10, 75] width 6 height 6
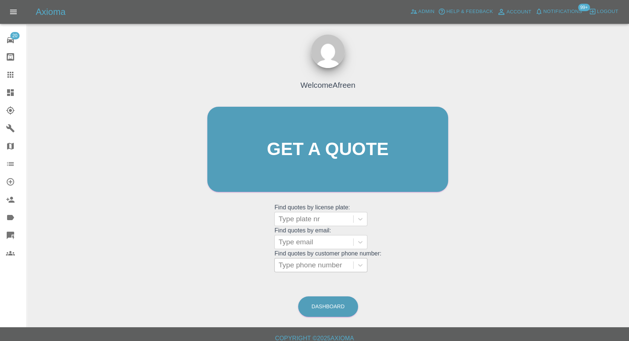
click at [322, 266] on div at bounding box center [313, 265] width 71 height 10
paste input "07770674173"
type input "07770674173"
click at [290, 245] on div at bounding box center [313, 242] width 71 height 10
paste input "[EMAIL_ADDRESS][DOMAIN_NAME]"
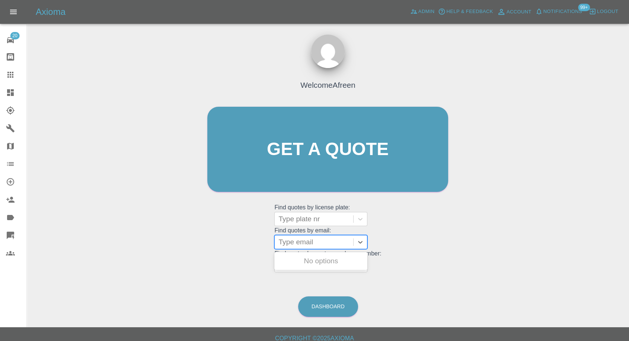
type input "[EMAIL_ADDRESS][DOMAIN_NAME]"
click at [302, 258] on div "DT70BYK, Fnol" at bounding box center [320, 261] width 93 height 15
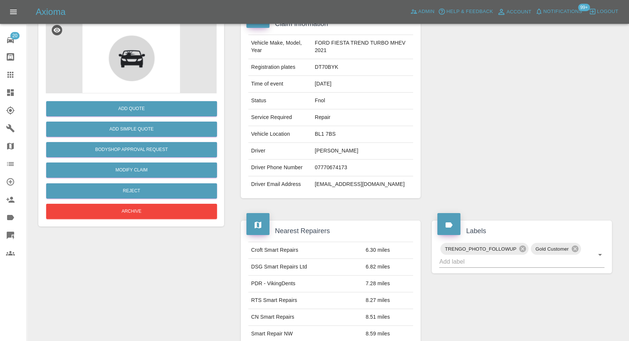
scroll to position [165, 0]
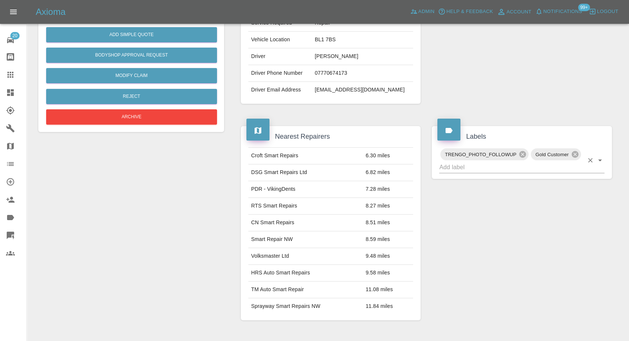
click at [502, 169] on input "text" at bounding box center [511, 168] width 144 height 12
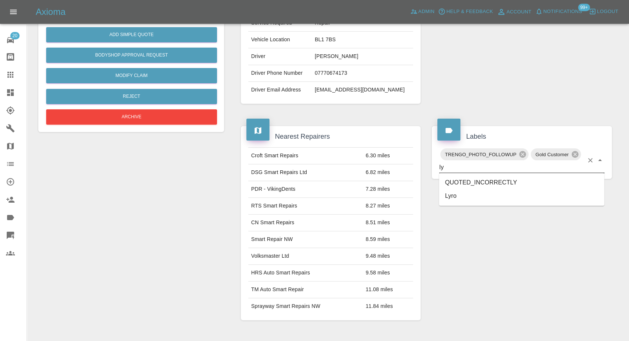
type input "lyr"
click at [462, 183] on li "Lyro" at bounding box center [521, 182] width 165 height 13
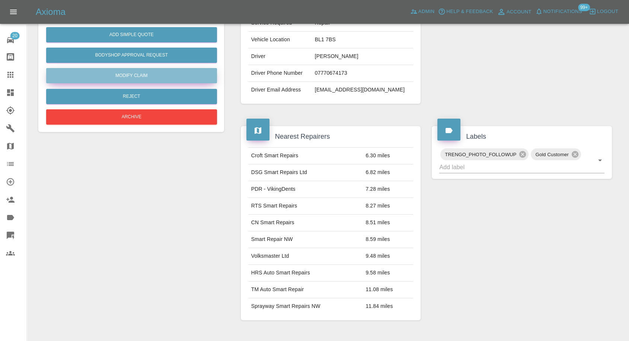
click at [146, 79] on link "Modify Claim" at bounding box center [131, 75] width 171 height 15
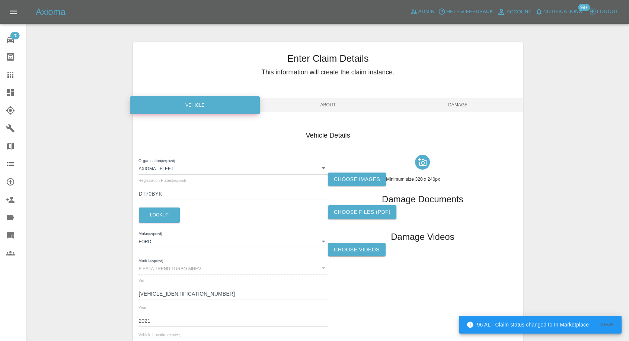
click at [334, 176] on label "Choose images" at bounding box center [357, 180] width 58 height 14
click at [0, 0] on input "Choose images" at bounding box center [0, 0] width 0 height 0
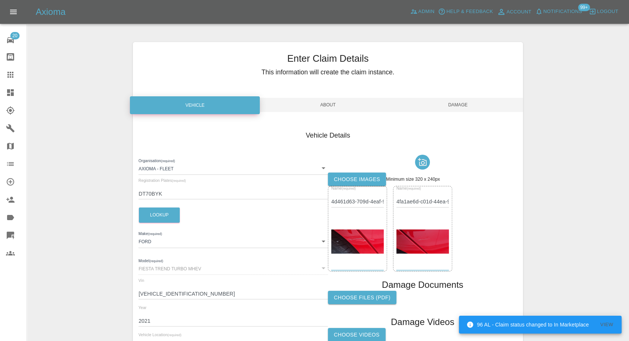
click at [340, 182] on label "Choose images" at bounding box center [357, 180] width 58 height 14
click at [0, 0] on input "Choose images" at bounding box center [0, 0] width 0 height 0
click at [462, 108] on span "Damage" at bounding box center [458, 105] width 130 height 14
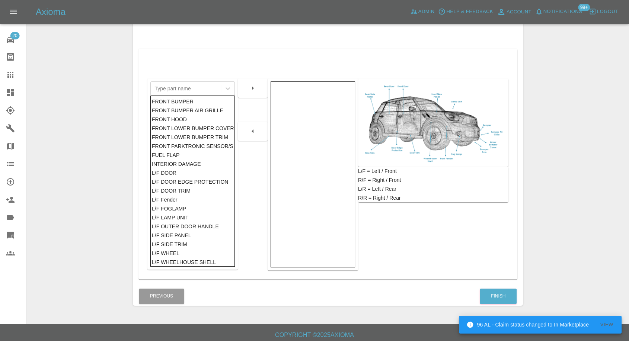
scroll to position [119, 0]
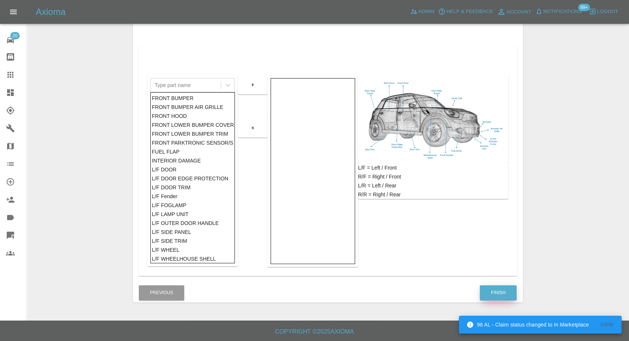
click at [499, 292] on button "Finish" at bounding box center [498, 293] width 37 height 15
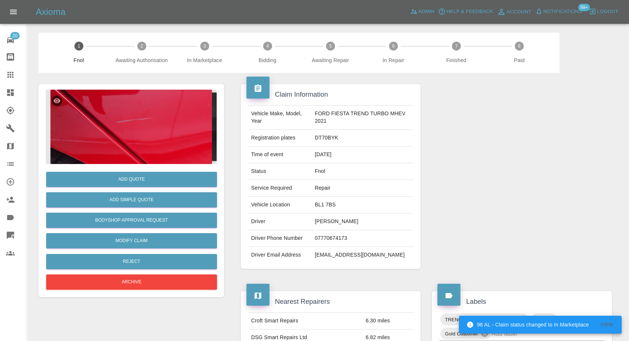
drag, startPoint x: 15, startPoint y: 77, endPoint x: 53, endPoint y: 95, distance: 43.0
click at [15, 77] on icon at bounding box center [10, 74] width 9 height 9
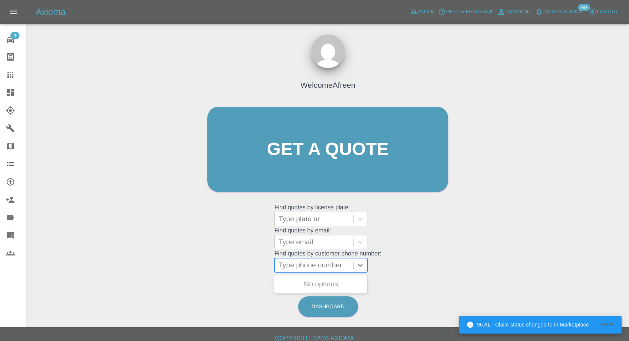
click at [311, 262] on div at bounding box center [313, 265] width 71 height 10
paste input "07910798290"
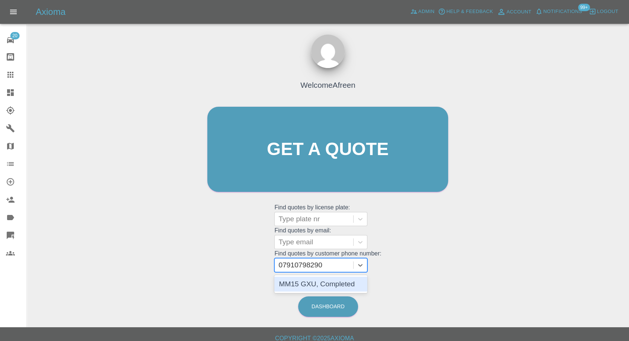
type input "07910798290"
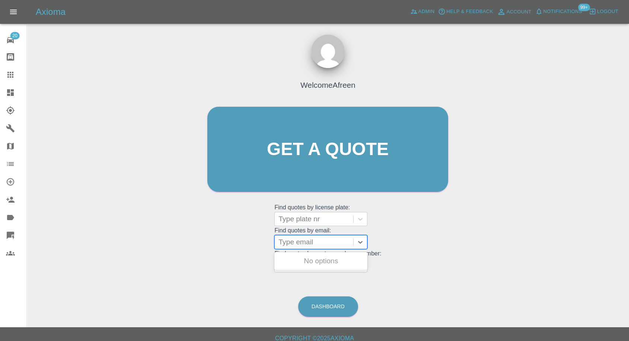
click at [308, 236] on div "Type email" at bounding box center [314, 242] width 79 height 13
paste input "[EMAIL_ADDRESS][DOMAIN_NAME]"
type input "[EMAIL_ADDRESS][DOMAIN_NAME]"
click at [318, 263] on div "MM15GXU, Fnol" at bounding box center [320, 261] width 93 height 15
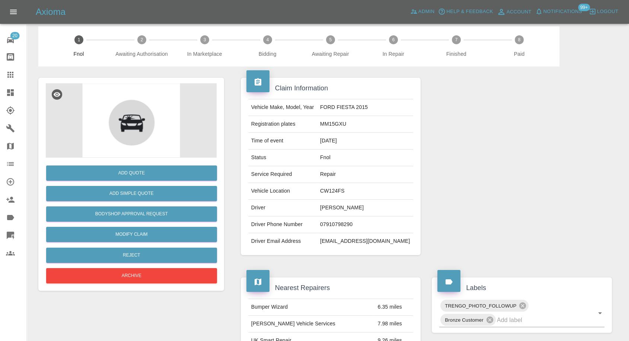
scroll to position [83, 0]
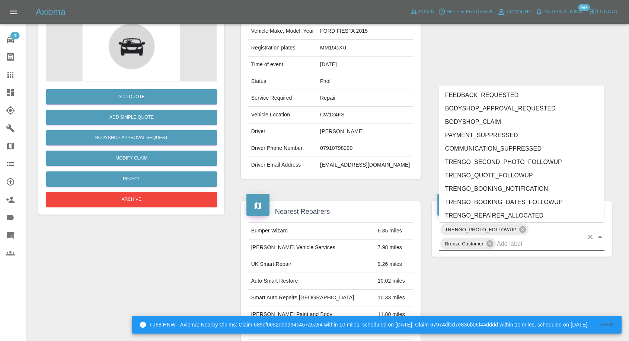
click at [509, 248] on input "text" at bounding box center [540, 244] width 87 height 12
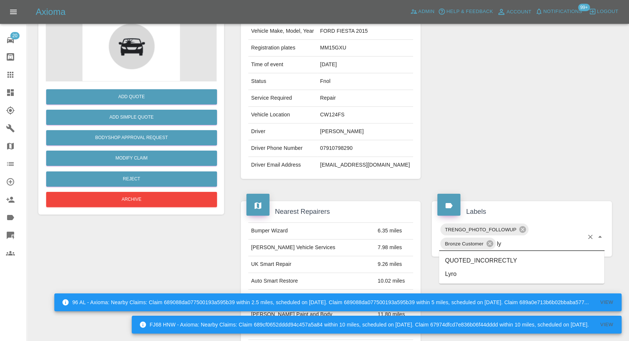
type input "lyr"
click at [454, 259] on li "Lyro" at bounding box center [521, 260] width 165 height 13
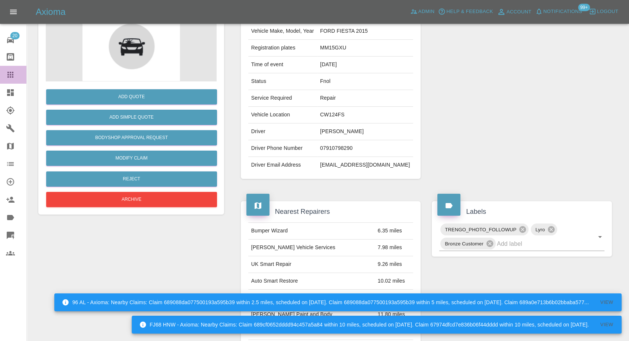
click at [6, 71] on icon at bounding box center [10, 74] width 9 height 9
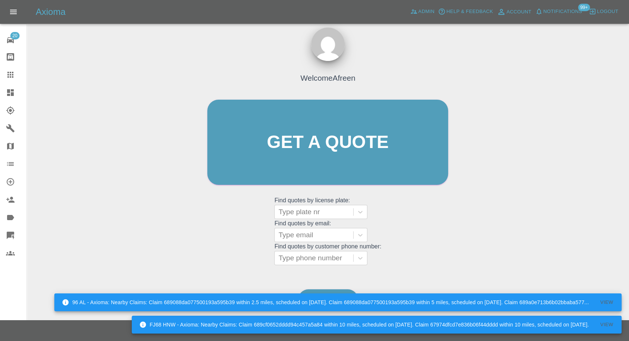
scroll to position [7, 0]
click at [301, 264] on div "Type phone number" at bounding box center [314, 258] width 79 height 13
paste input "07842738012"
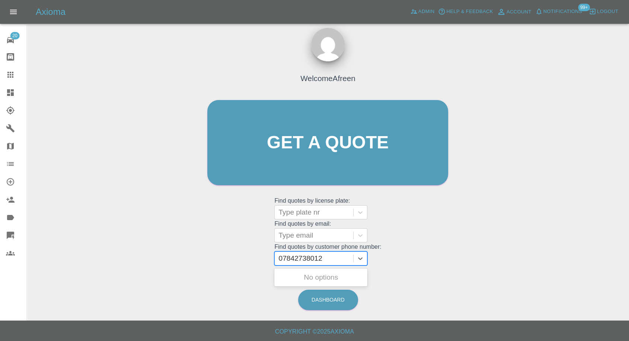
type input "07842738012"
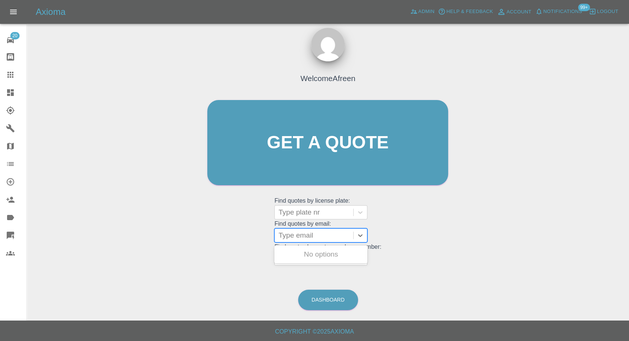
click at [302, 240] on div at bounding box center [313, 235] width 71 height 10
paste input "[EMAIL_ADDRESS][DOMAIN_NAME]"
type input "[EMAIL_ADDRESS][DOMAIN_NAME]"
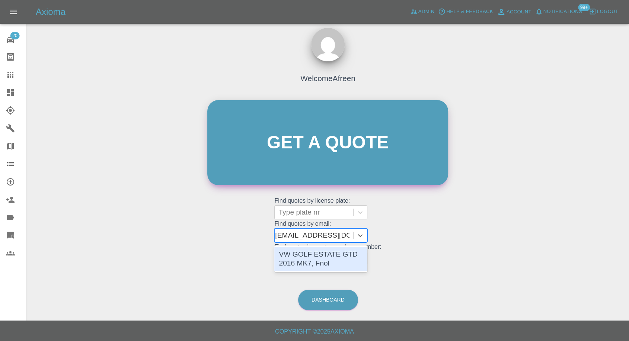
scroll to position [0, 0]
click at [329, 258] on div "VW GOLF ESTATE GTD 2016 MK7, Fnol" at bounding box center [320, 259] width 93 height 24
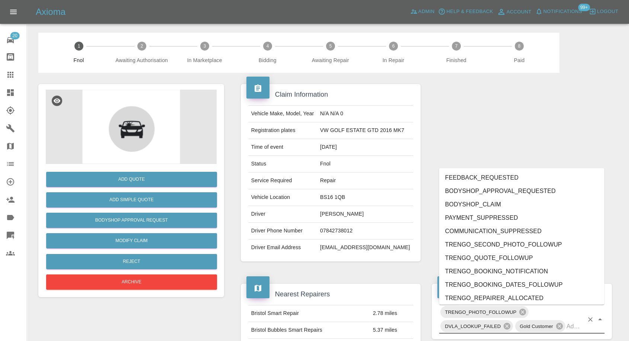
click at [572, 329] on input "text" at bounding box center [575, 327] width 17 height 12
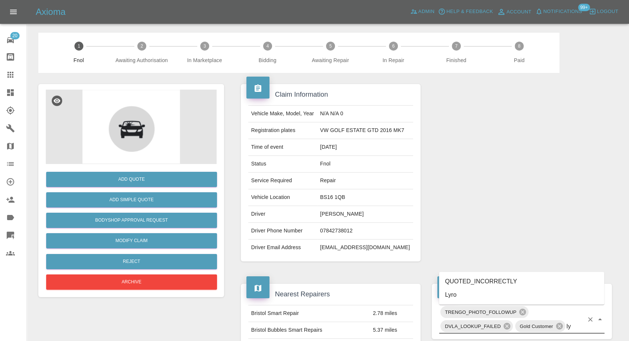
type input "lyr"
click at [460, 293] on li "Lyro" at bounding box center [521, 295] width 165 height 13
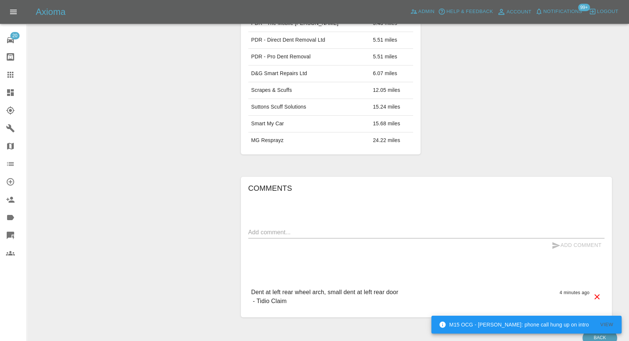
scroll to position [359, 0]
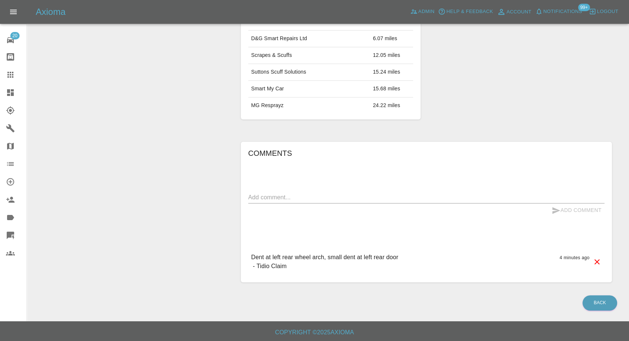
click at [19, 76] on div at bounding box center [16, 74] width 21 height 9
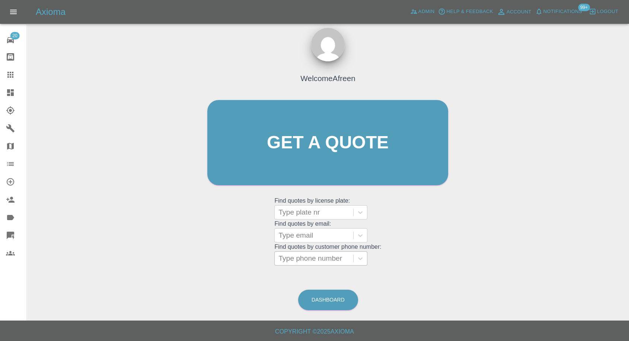
click at [332, 257] on div at bounding box center [313, 259] width 71 height 10
paste input "07542179188"
type input "07542179188"
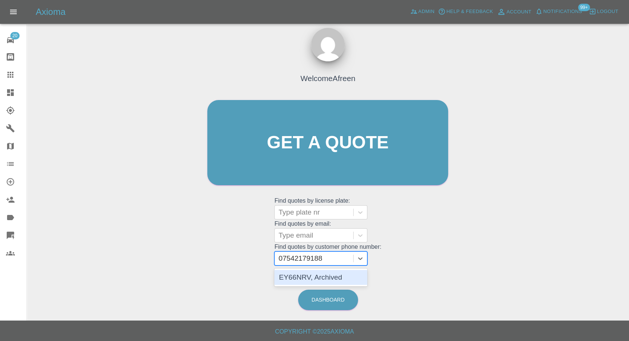
click at [322, 278] on div "EY66NRV, Archived" at bounding box center [320, 277] width 93 height 15
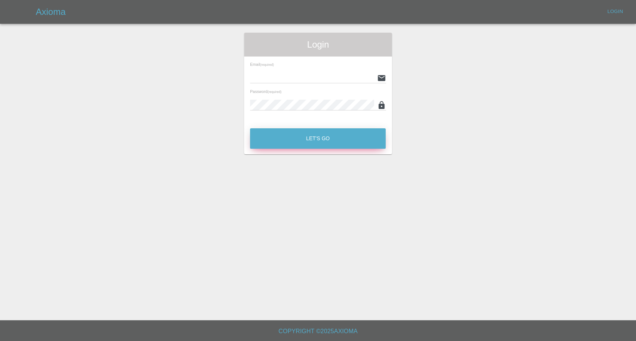
type input "[EMAIL_ADDRESS][DOMAIN_NAME]"
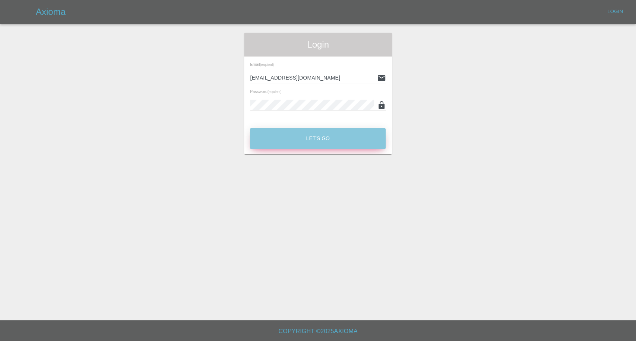
click at [287, 140] on button "Let's Go" at bounding box center [318, 138] width 136 height 20
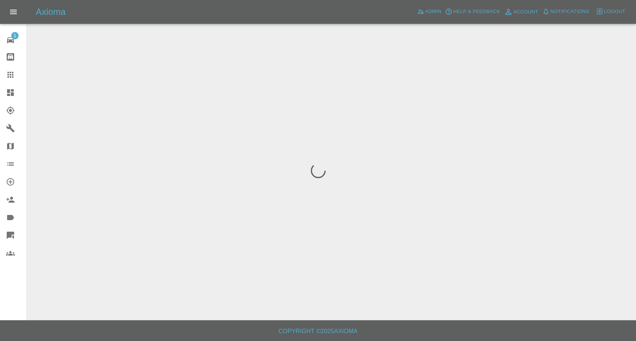
click at [8, 77] on icon at bounding box center [10, 75] width 6 height 6
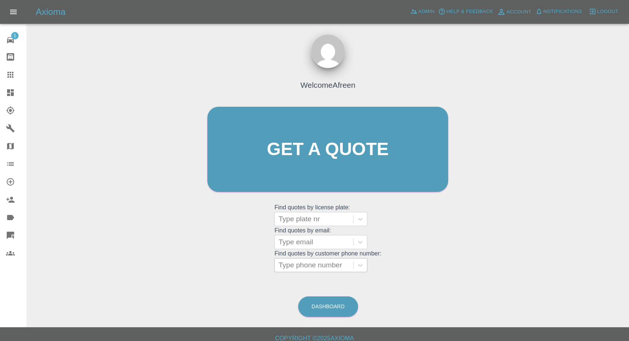
click at [295, 265] on div at bounding box center [313, 265] width 71 height 10
paste input "7903446753"
click at [281, 266] on input "7903446753" at bounding box center [299, 265] width 42 height 9
type input "07903446753"
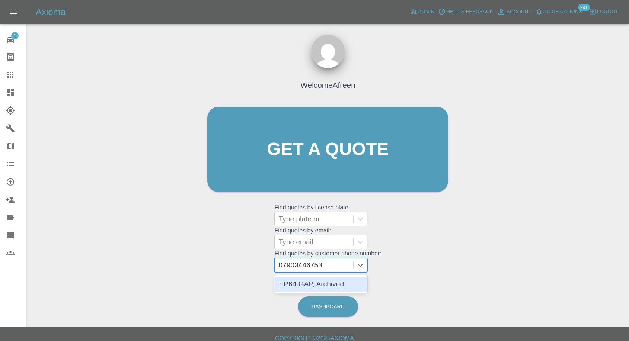
click at [337, 288] on div "EP64 GAP, Archived" at bounding box center [320, 284] width 93 height 15
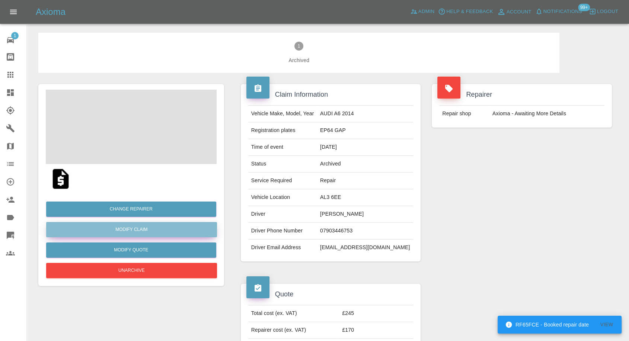
click at [133, 231] on link "Modify Claim" at bounding box center [131, 229] width 171 height 15
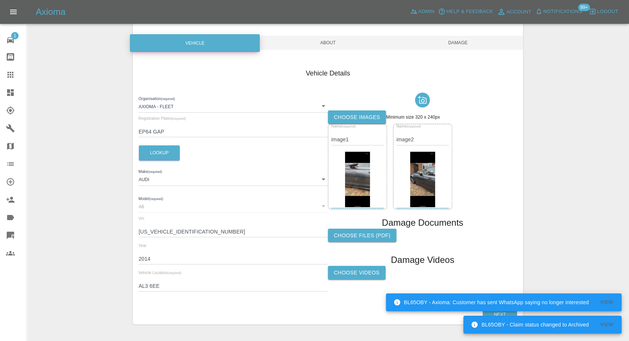
scroll to position [84, 0]
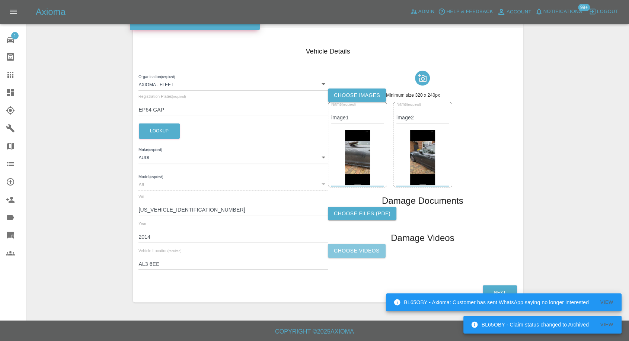
click at [364, 252] on label "Choose Videos" at bounding box center [357, 251] width 58 height 14
click at [0, 0] on input "Choose Videos" at bounding box center [0, 0] width 0 height 0
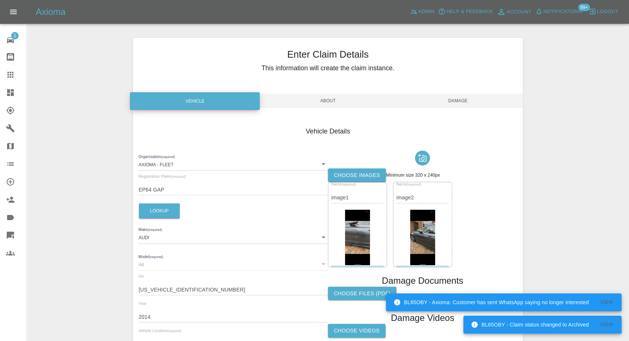
scroll to position [0, 0]
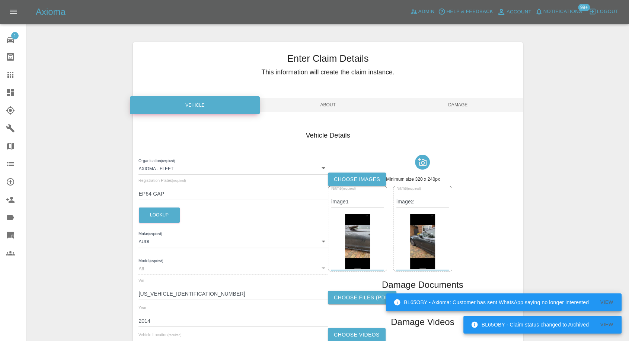
click at [461, 106] on span "Damage" at bounding box center [458, 105] width 130 height 14
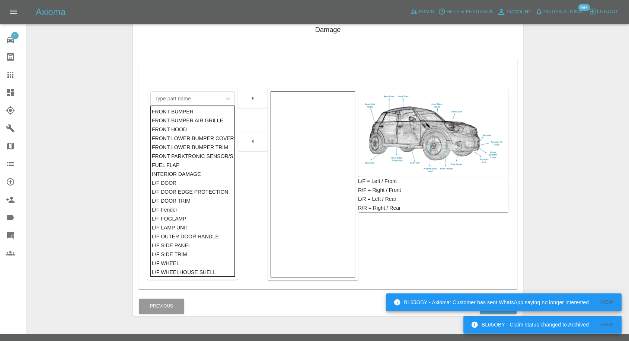
scroll to position [119, 0]
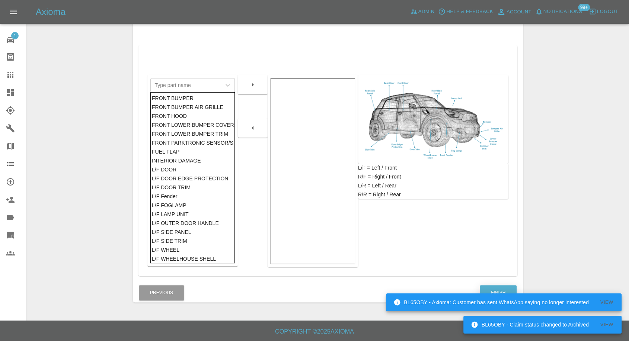
click at [496, 289] on button "Finish" at bounding box center [498, 293] width 37 height 15
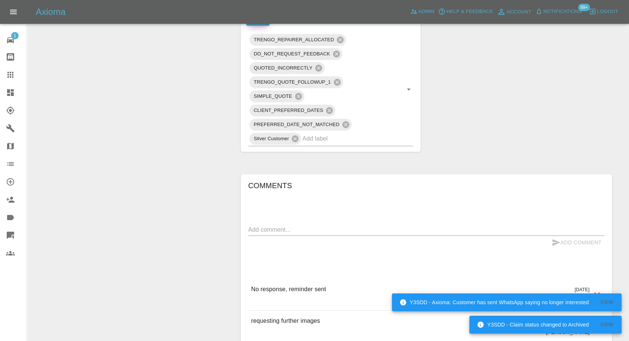
scroll to position [414, 0]
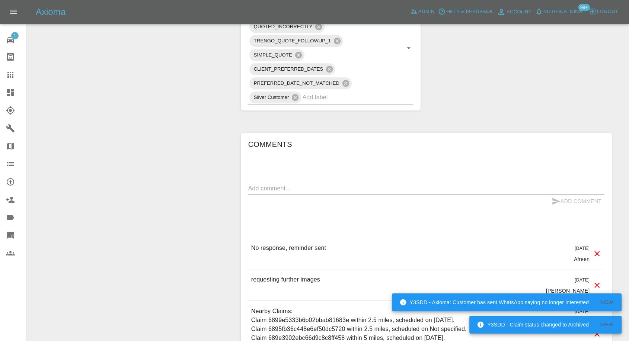
click at [287, 178] on div "Comments x Add Comment No response, reminder sent 3 days ago Afreen No response…" at bounding box center [426, 274] width 356 height 272
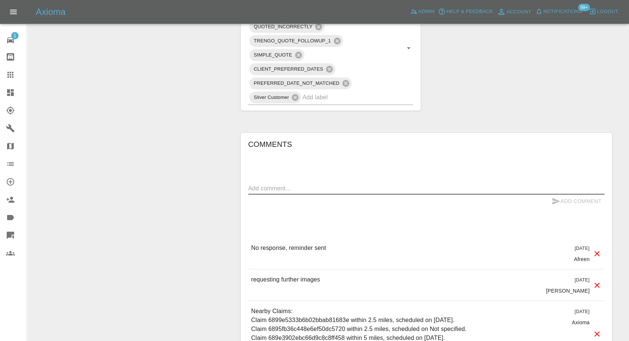
click at [287, 185] on textarea at bounding box center [426, 188] width 356 height 9
type textarea "Video Added"
click at [554, 200] on icon "submit" at bounding box center [556, 201] width 9 height 9
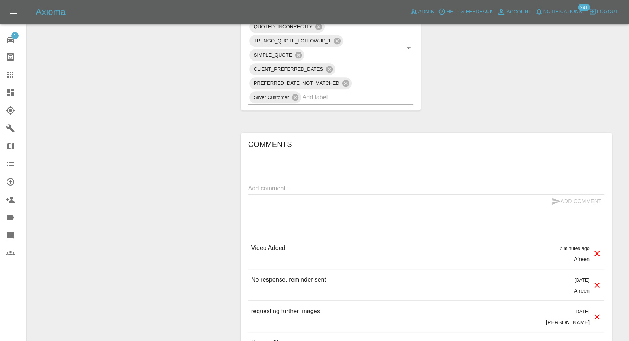
drag, startPoint x: 204, startPoint y: 174, endPoint x: 203, endPoint y: 168, distance: 6.2
click at [204, 173] on div "Change Repairer Modify Claim Modify Quote Unarchive" at bounding box center [131, 58] width 197 height 799
click at [13, 76] on icon at bounding box center [10, 75] width 6 height 6
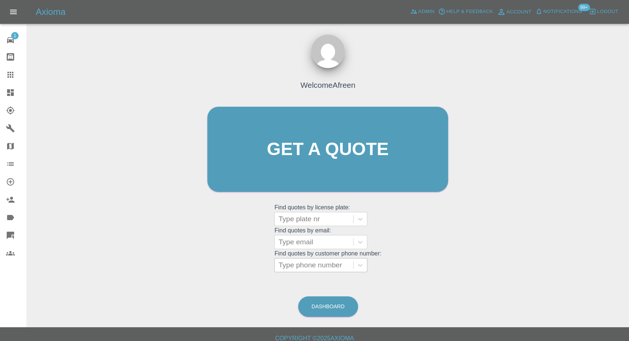
click at [298, 268] on div at bounding box center [313, 265] width 71 height 10
paste input "Hi Palvi, Axioma Customer Care here, We hope you’re well. We can see you are bo…"
type input "Hi Palvi, Axioma Customer Care here, We hope you’re well. We can see you are bo…"
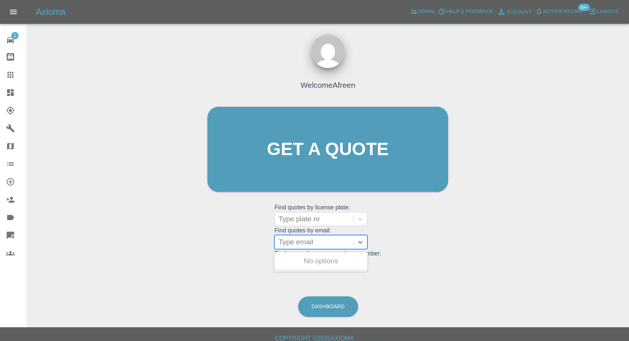
click at [305, 247] on div at bounding box center [313, 242] width 71 height 10
click at [316, 265] on div at bounding box center [313, 265] width 71 height 10
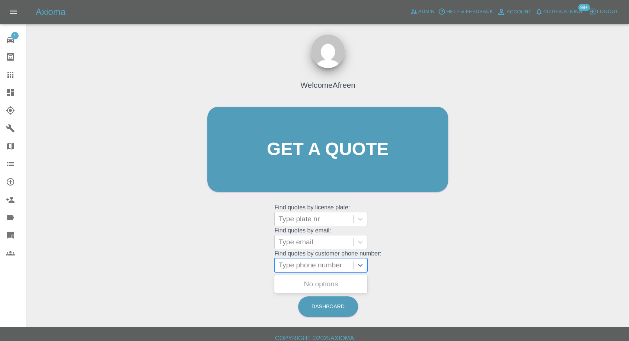
paste input "7428758326"
click at [283, 264] on input "7428758326" at bounding box center [299, 265] width 42 height 9
type input "07428758326"
click at [336, 286] on div "MT67MHO, Awaiting Repair" at bounding box center [320, 289] width 93 height 24
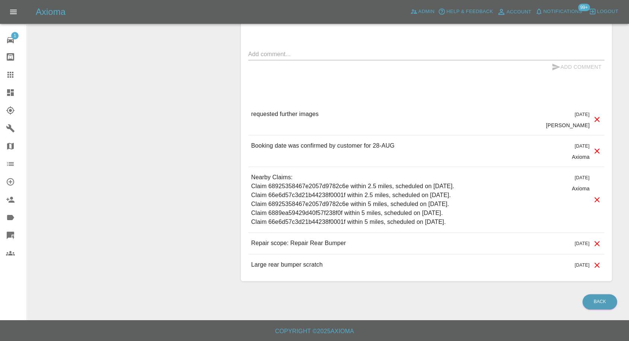
scroll to position [531, 0]
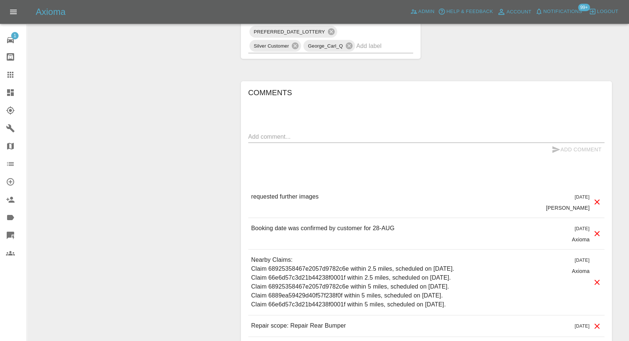
click at [298, 134] on textarea at bounding box center [426, 137] width 356 height 9
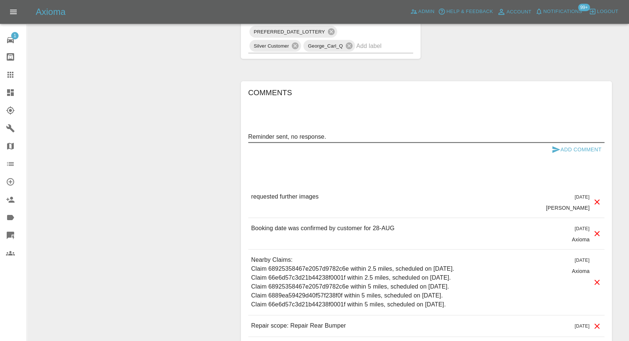
type textarea "Reminder sent, no response."
click at [554, 150] on icon "submit" at bounding box center [556, 149] width 8 height 7
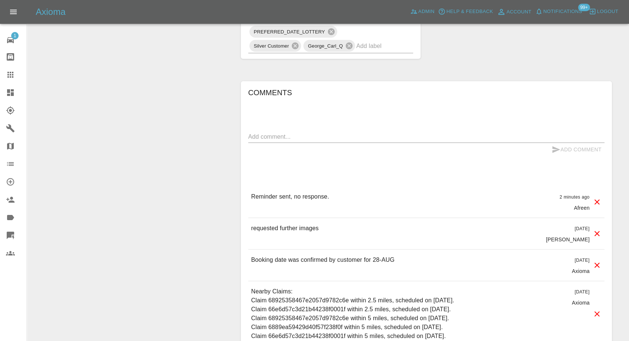
click at [8, 80] on link "Claims" at bounding box center [13, 75] width 26 height 18
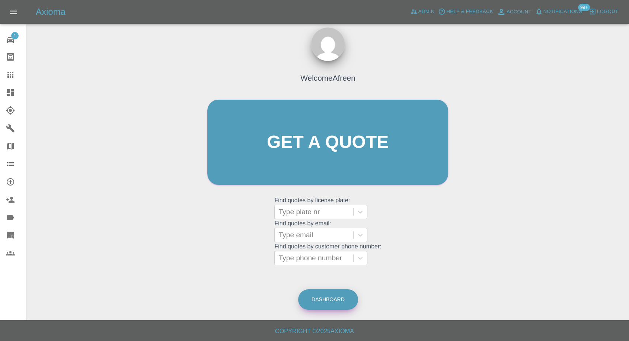
scroll to position [7, 0]
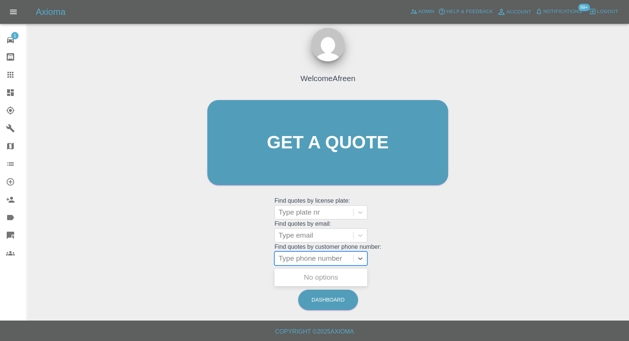
click at [320, 255] on div at bounding box center [313, 259] width 71 height 10
paste input "7921394570"
click at [282, 258] on input "7921394570" at bounding box center [299, 258] width 42 height 9
type input "07921394570"
click at [319, 277] on div "EX67ZFN, Awaiting Repair" at bounding box center [320, 282] width 93 height 24
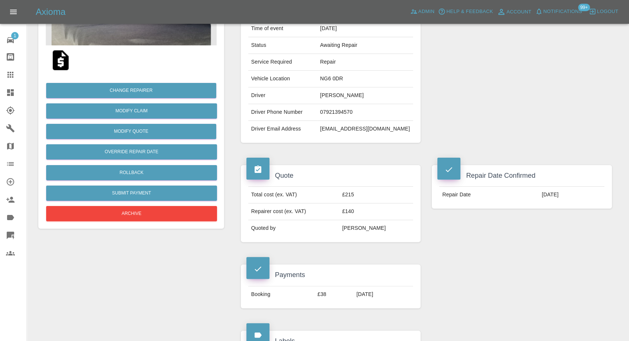
scroll to position [124, 0]
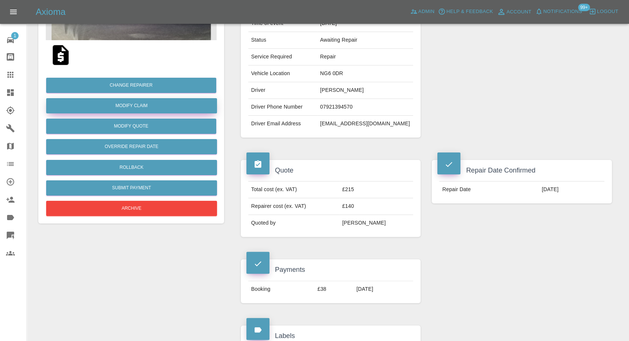
click at [137, 109] on link "Modify Claim" at bounding box center [131, 105] width 171 height 15
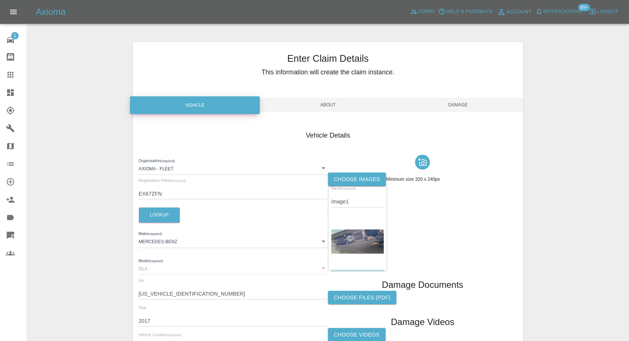
click at [349, 180] on label "Choose images" at bounding box center [357, 180] width 58 height 14
click at [0, 0] on input "Choose images" at bounding box center [0, 0] width 0 height 0
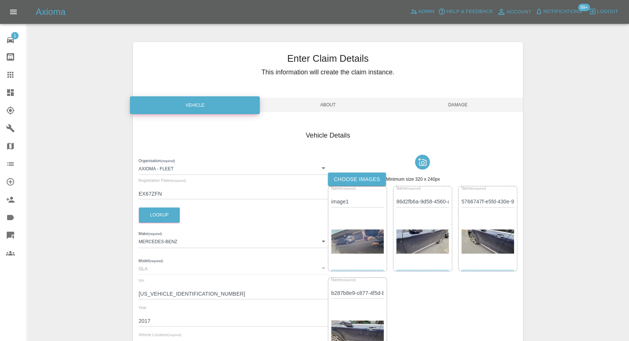
click at [462, 107] on span "Damage" at bounding box center [458, 105] width 130 height 14
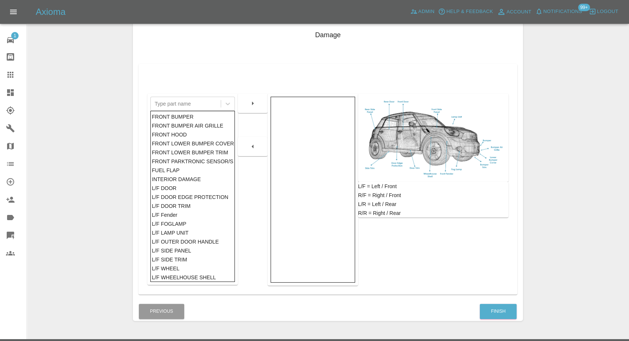
scroll to position [119, 0]
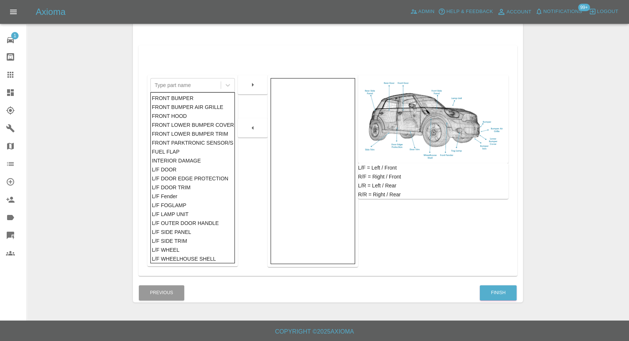
click at [500, 284] on div "Finish" at bounding box center [499, 293] width 38 height 19
click at [493, 294] on button "Finish" at bounding box center [498, 293] width 37 height 15
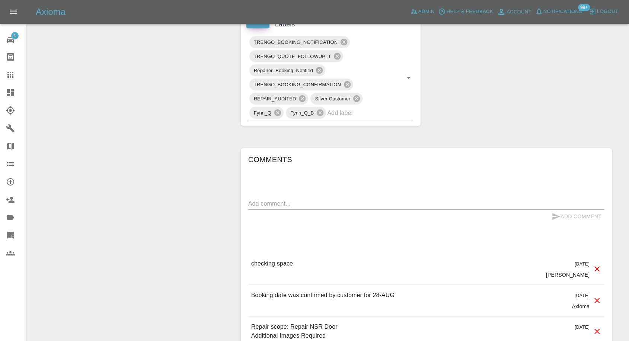
scroll to position [455, 0]
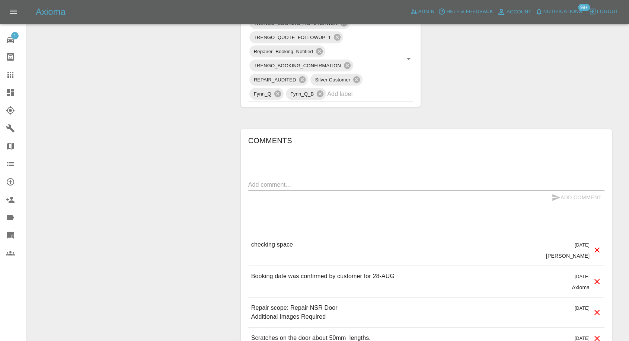
click at [287, 187] on textarea at bounding box center [426, 185] width 356 height 9
type textarea "Images added"
click at [552, 198] on icon "submit" at bounding box center [556, 197] width 9 height 9
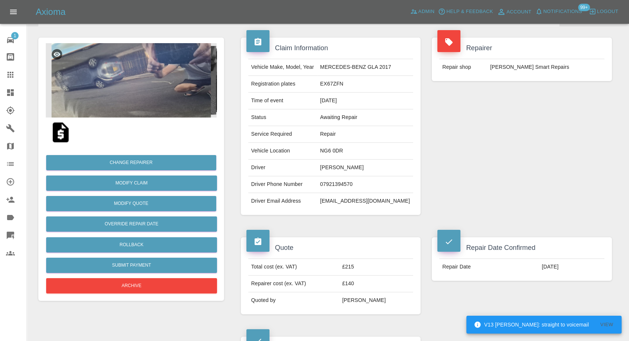
scroll to position [41, 0]
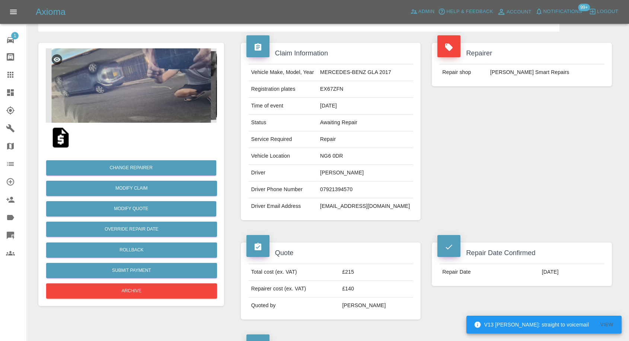
click at [335, 154] on td "NG6 0DR" at bounding box center [365, 156] width 96 height 17
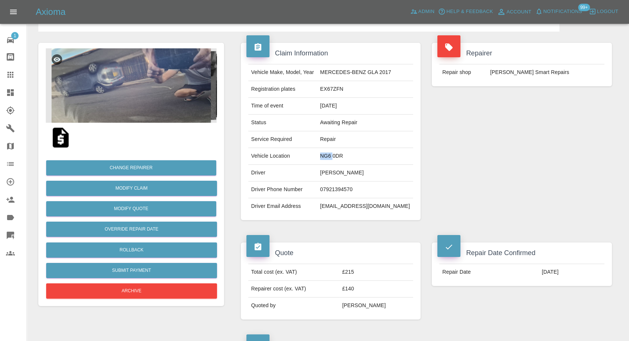
click at [335, 154] on td "NG6 0DR" at bounding box center [365, 156] width 96 height 17
copy td "NG6 0DR"
click at [12, 74] on icon at bounding box center [10, 75] width 6 height 6
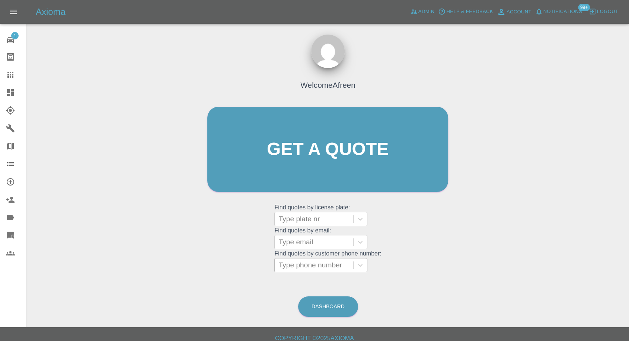
click at [309, 263] on div at bounding box center [313, 265] width 71 height 10
paste input "7904533211"
type input "7904533211"
click at [280, 265] on div at bounding box center [314, 265] width 79 height 13
paste input "7904533211"
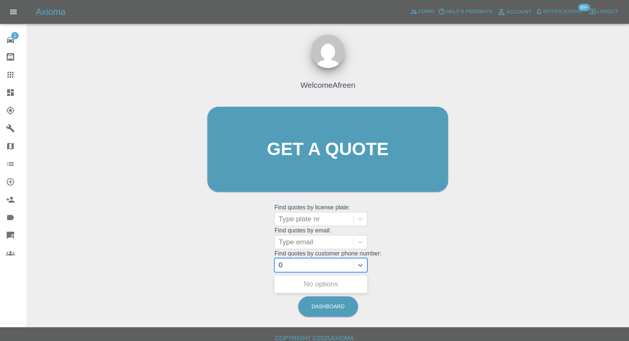
type input "07904533211"
click at [312, 289] on div "RANGE ROVER EVOQUE, Awaiting Repair" at bounding box center [320, 289] width 93 height 24
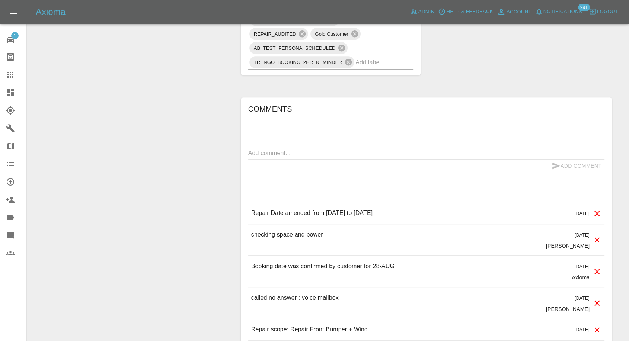
scroll to position [620, 0]
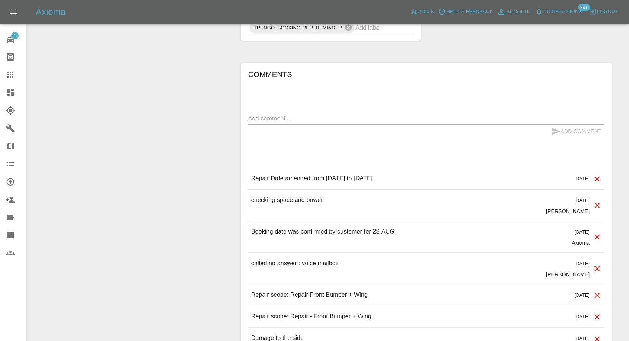
click at [289, 116] on textarea at bounding box center [426, 118] width 356 height 9
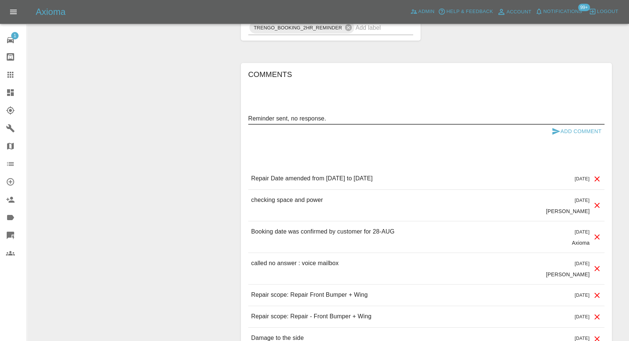
type textarea "Reminder sent, no response."
click at [552, 131] on icon "submit" at bounding box center [556, 131] width 9 height 9
